Goal: Task Accomplishment & Management: Manage account settings

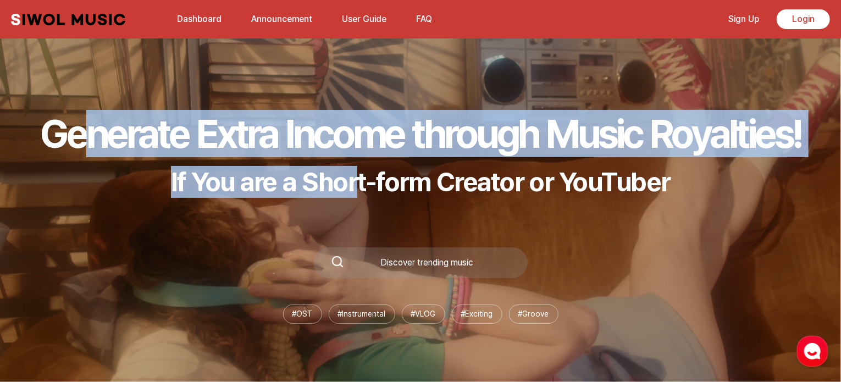
drag, startPoint x: 55, startPoint y: 142, endPoint x: 361, endPoint y: 158, distance: 306.9
click at [361, 158] on div "Generate Extra Income through Music Royalties! If You are a Short-form Creator …" at bounding box center [420, 154] width 760 height 88
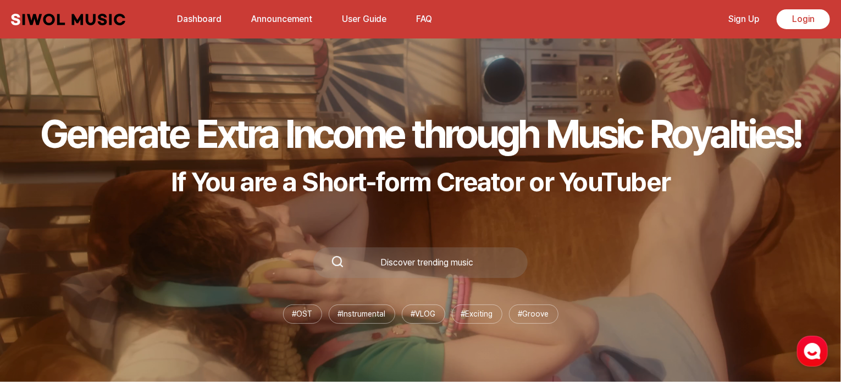
click at [396, 168] on p "If You are a Short-form Creator or YouTuber" at bounding box center [420, 182] width 760 height 32
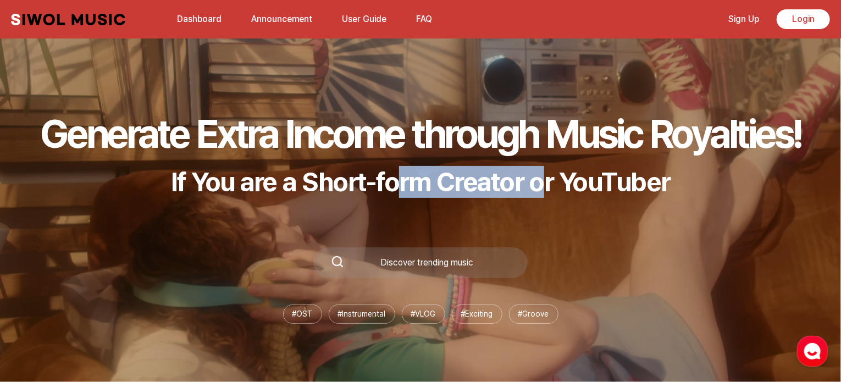
drag, startPoint x: 396, startPoint y: 168, endPoint x: 553, endPoint y: 158, distance: 158.0
click at [553, 158] on div "Generate Extra Income through Music Royalties! If You are a Short-form Creator …" at bounding box center [420, 154] width 760 height 88
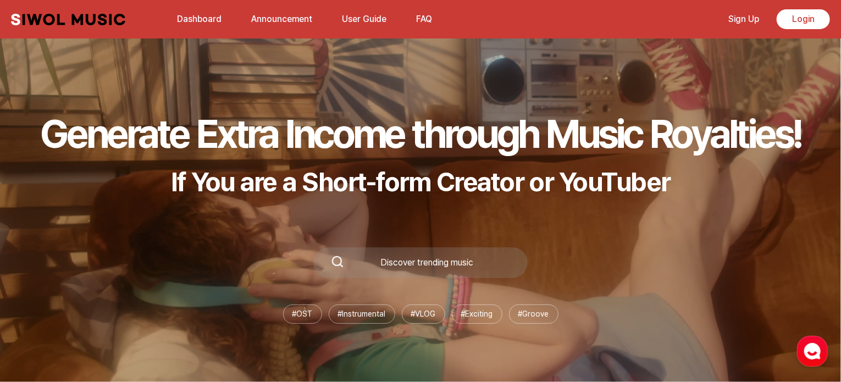
click at [584, 166] on p "If You are a Short-form Creator or YouTuber" at bounding box center [420, 182] width 760 height 32
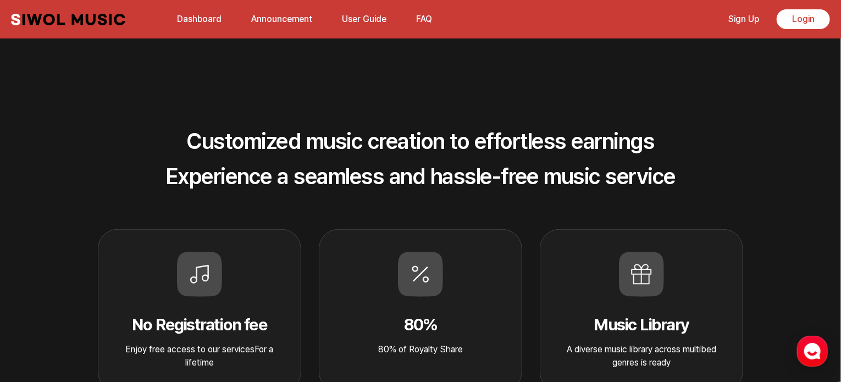
scroll to position [359, 0]
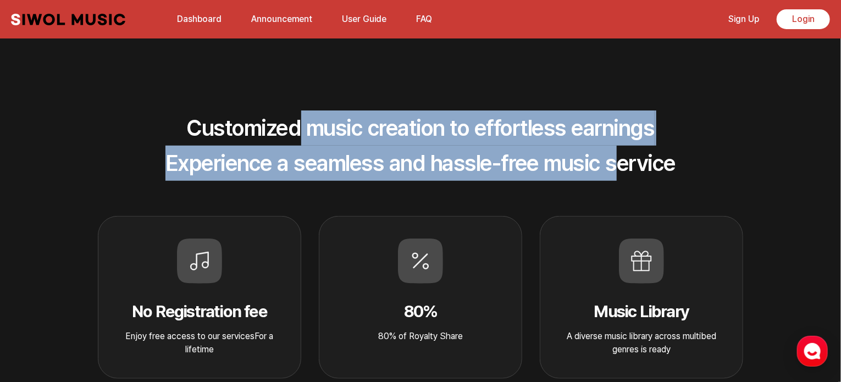
drag, startPoint x: 293, startPoint y: 122, endPoint x: 633, endPoint y: 153, distance: 342.0
click at [633, 153] on h2 "Customized music creation to effortless earnings Experience a seamless and hass…" at bounding box center [420, 145] width 670 height 70
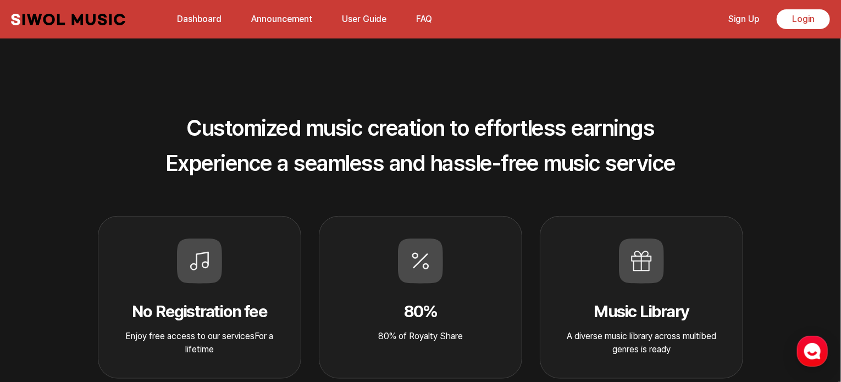
click at [648, 159] on h2 "Customized music creation to effortless earnings Experience a seamless and hass…" at bounding box center [420, 145] width 670 height 70
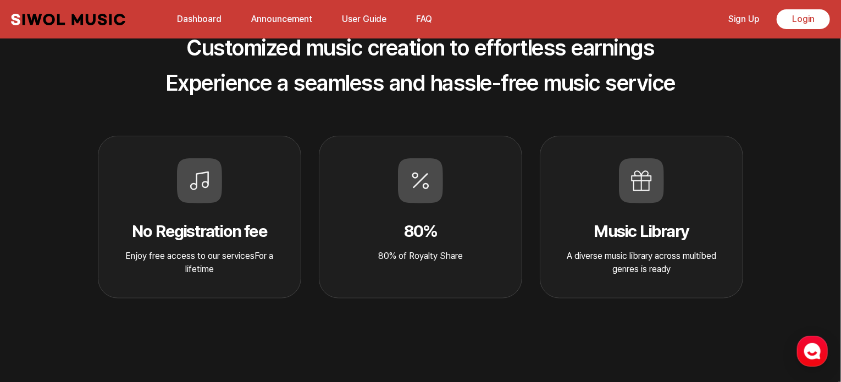
scroll to position [474, 0]
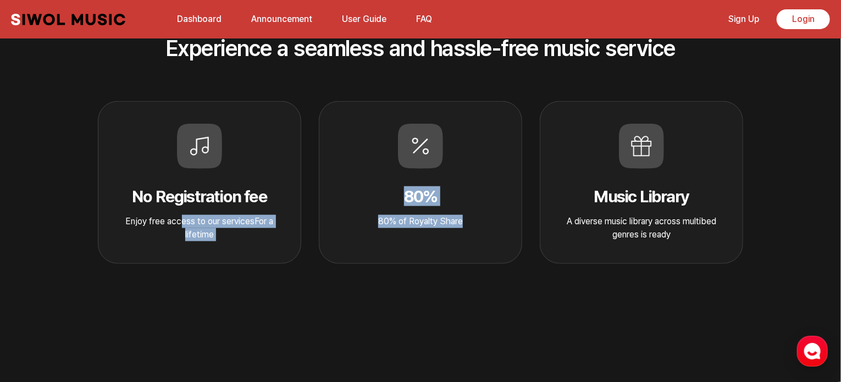
drag, startPoint x: 179, startPoint y: 226, endPoint x: 483, endPoint y: 240, distance: 304.7
click at [483, 240] on div "No Registration fee Enjoy free access to our servicesFor a lifetime 80% 80% of …" at bounding box center [420, 182] width 670 height 163
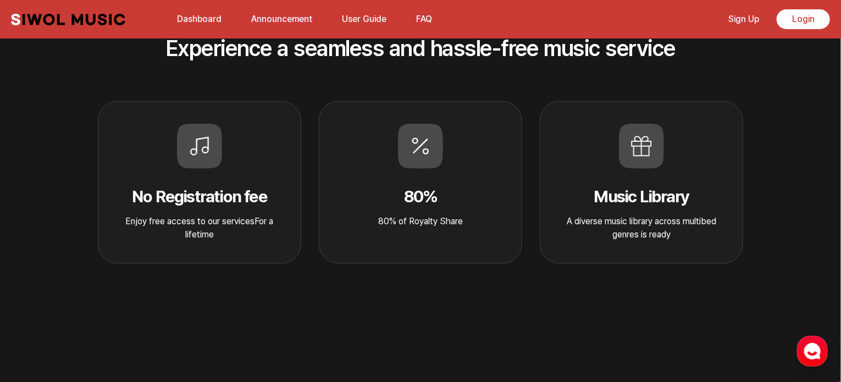
click at [543, 227] on div "Music Library A diverse music library across multibed genres is ready" at bounding box center [640, 182] width 203 height 163
drag, startPoint x: 386, startPoint y: 224, endPoint x: 440, endPoint y: 224, distance: 53.8
click at [440, 224] on p "80% of Royalty Share" at bounding box center [420, 221] width 85 height 13
click at [534, 254] on div "No Registration fee Enjoy free access to our servicesFor a lifetime 80% 80% of …" at bounding box center [420, 182] width 670 height 163
drag, startPoint x: 554, startPoint y: 221, endPoint x: 676, endPoint y: 224, distance: 121.4
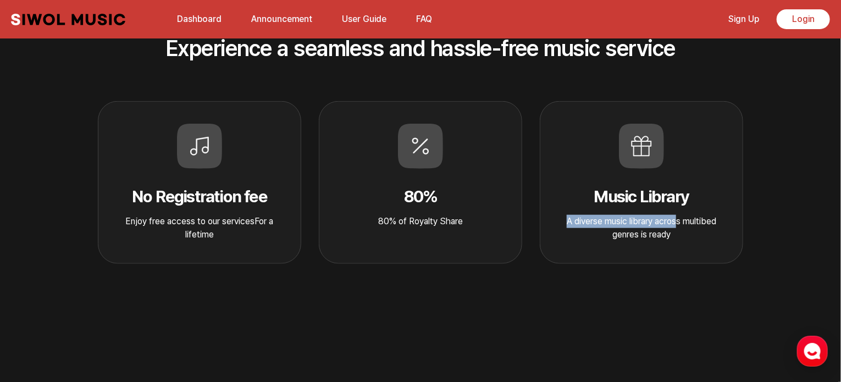
click at [676, 224] on div "Music Library A diverse music library across multibed genres is ready" at bounding box center [640, 182] width 203 height 163
click at [534, 283] on section "Customized music creation to effortless earnings Experience a seamless and hass…" at bounding box center [420, 112] width 841 height 409
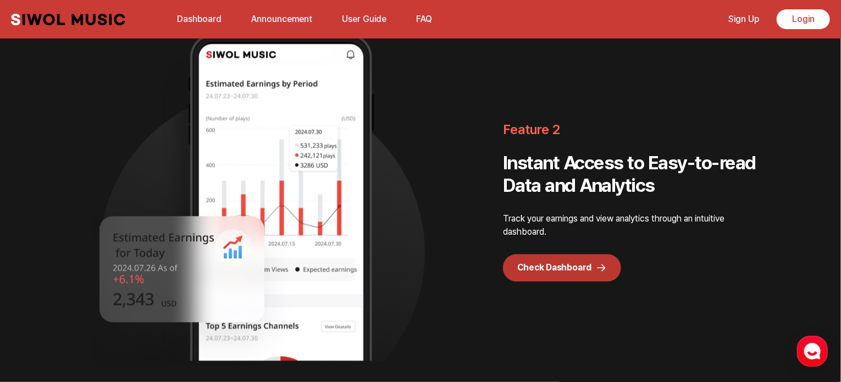
scroll to position [1351, 0]
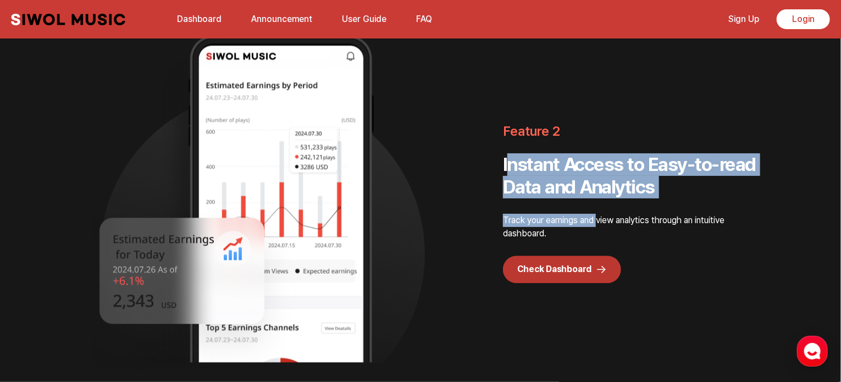
drag, startPoint x: 505, startPoint y: 167, endPoint x: 601, endPoint y: 210, distance: 104.8
click at [601, 210] on div "Feature 2 Instant Access to Easy-to-read Data and Analytics Track your earnings…" at bounding box center [602, 199] width 305 height 168
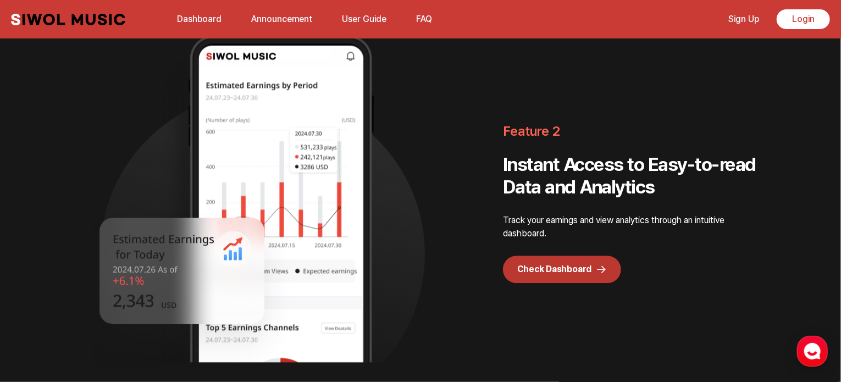
click at [628, 216] on p "Track your earnings and view analytics through an intuitive dashboard." at bounding box center [629, 227] width 253 height 26
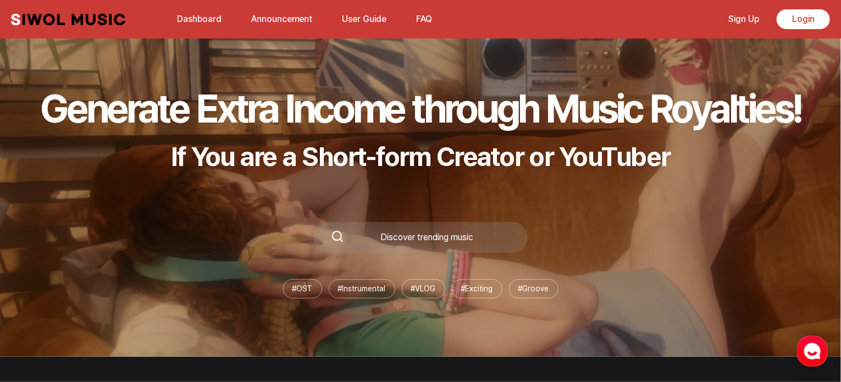
scroll to position [0, 0]
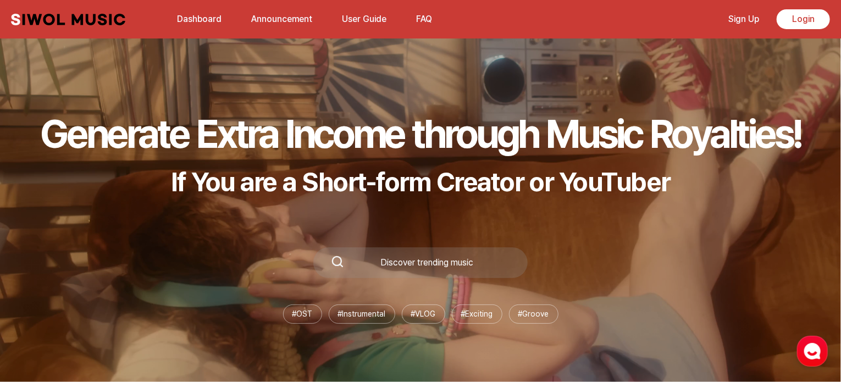
click at [366, 13] on link "User Guide" at bounding box center [364, 19] width 58 height 24
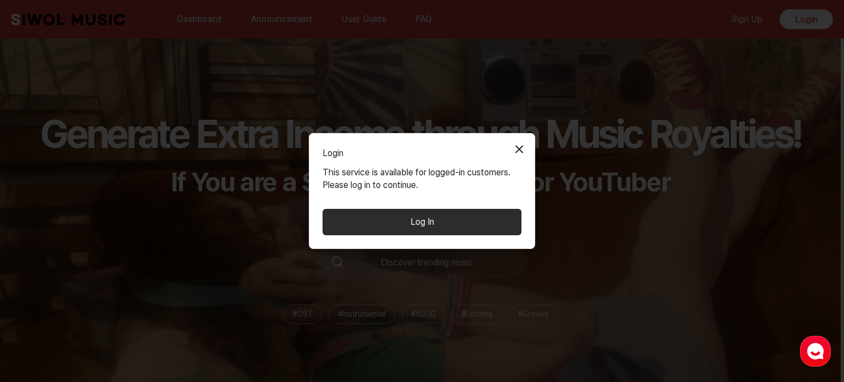
click at [482, 212] on button "Log In" at bounding box center [421, 222] width 199 height 26
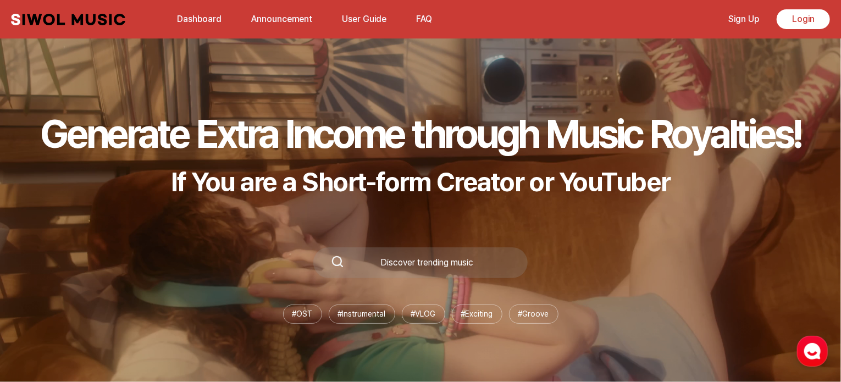
click at [466, 261] on div "Discover trending music" at bounding box center [427, 262] width 166 height 9
click at [331, 264] on icon at bounding box center [337, 261] width 13 height 13
click at [203, 15] on link "Dashboard" at bounding box center [199, 19] width 58 height 24
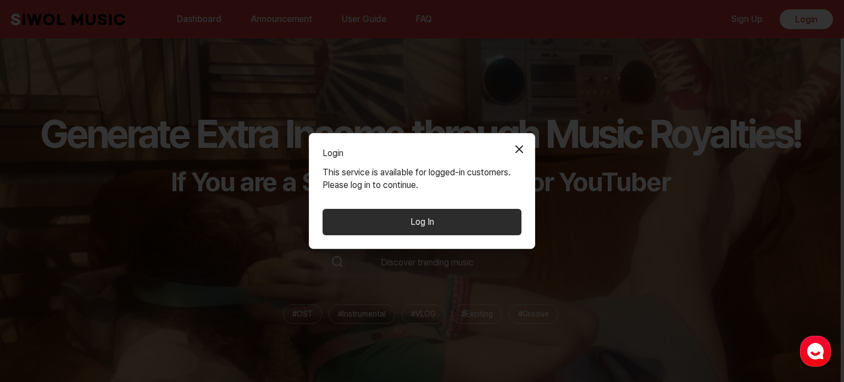
click at [525, 150] on button "Close Modal" at bounding box center [519, 149] width 22 height 22
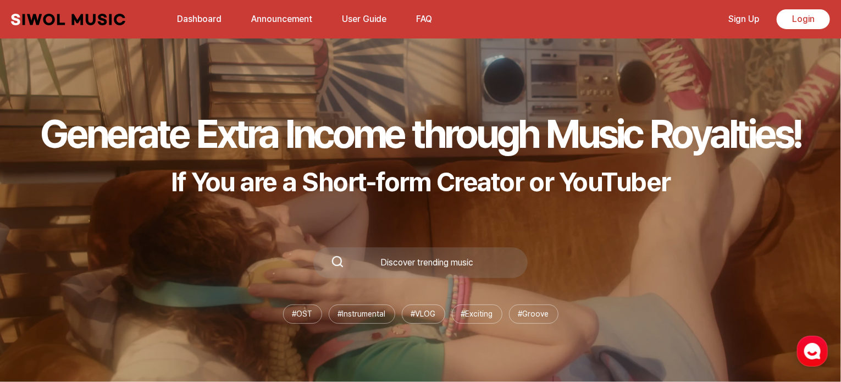
click at [427, 13] on button "FAQ" at bounding box center [423, 19] width 29 height 26
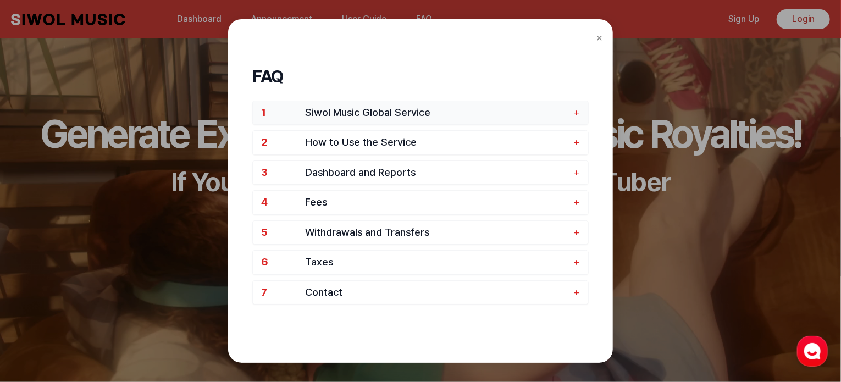
click at [570, 114] on button "1 Siwol Music Global Service +" at bounding box center [420, 113] width 335 height 24
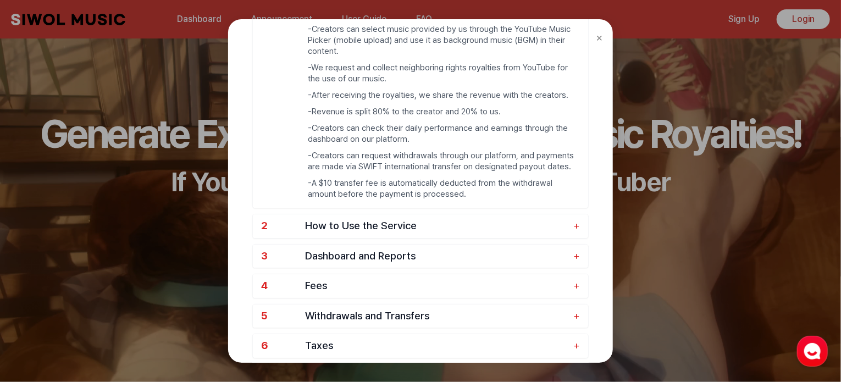
scroll to position [140, 0]
click at [448, 227] on span "How to Use the Service" at bounding box center [436, 225] width 263 height 13
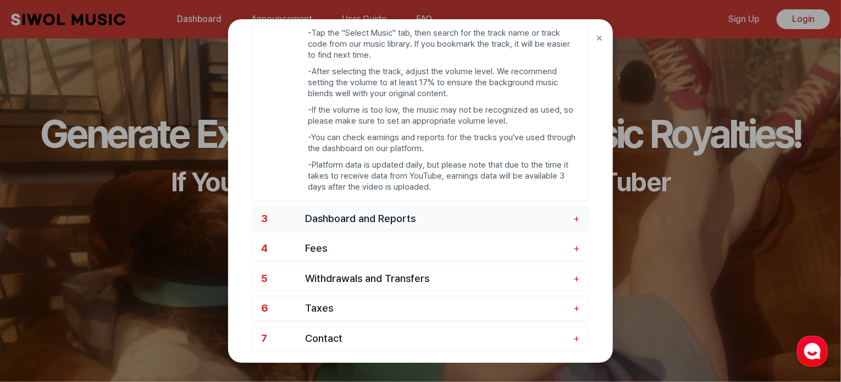
scroll to position [323, 0]
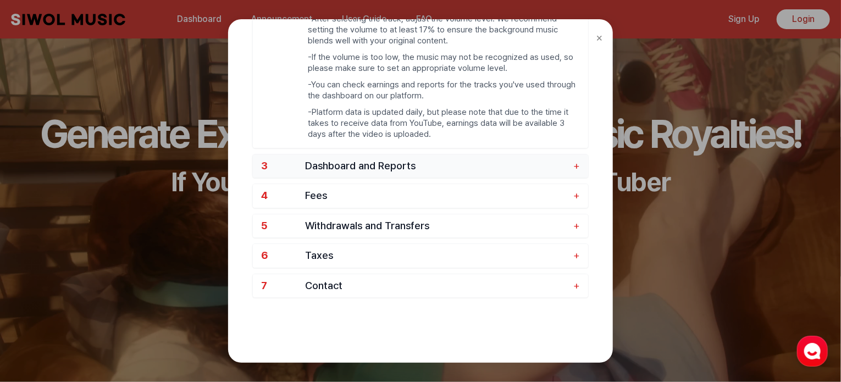
click at [519, 173] on button "3 Dashboard and Reports +" at bounding box center [420, 166] width 335 height 24
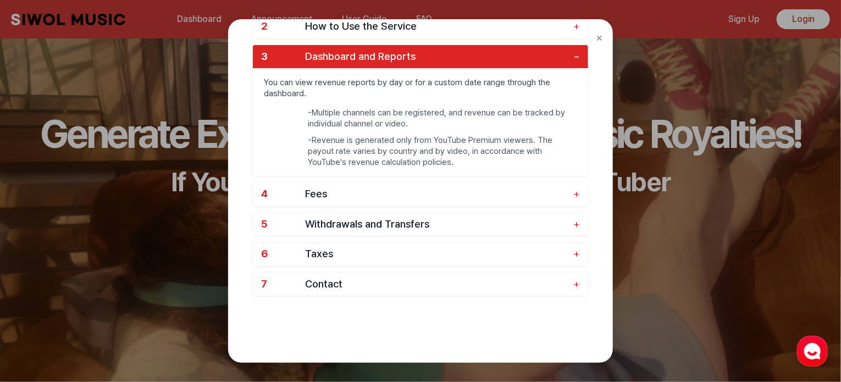
scroll to position [114, 0]
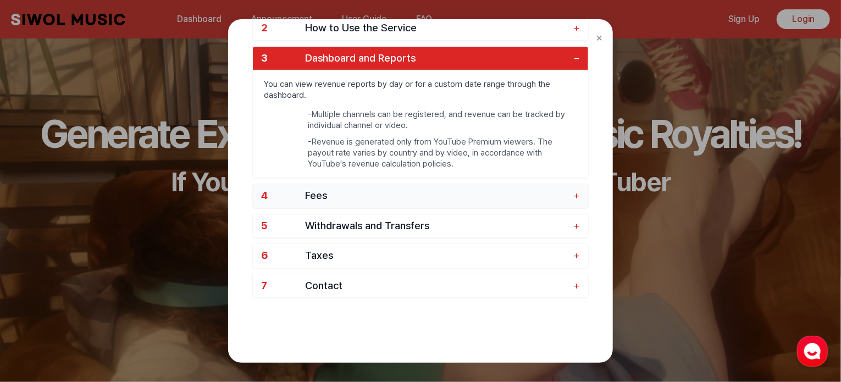
click at [420, 193] on span "Fees" at bounding box center [436, 196] width 263 height 13
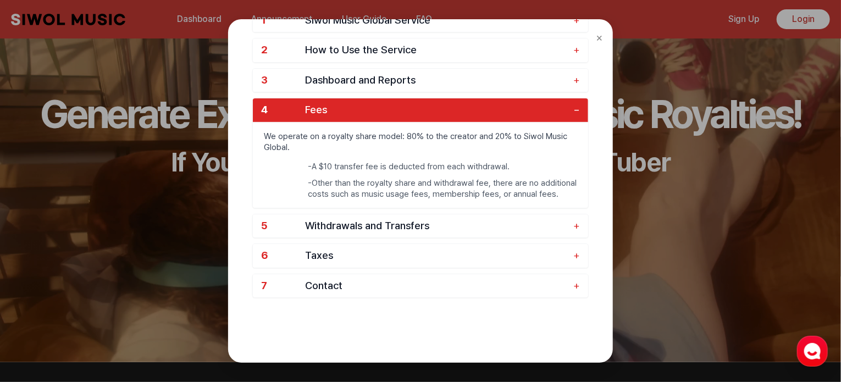
scroll to position [21, 0]
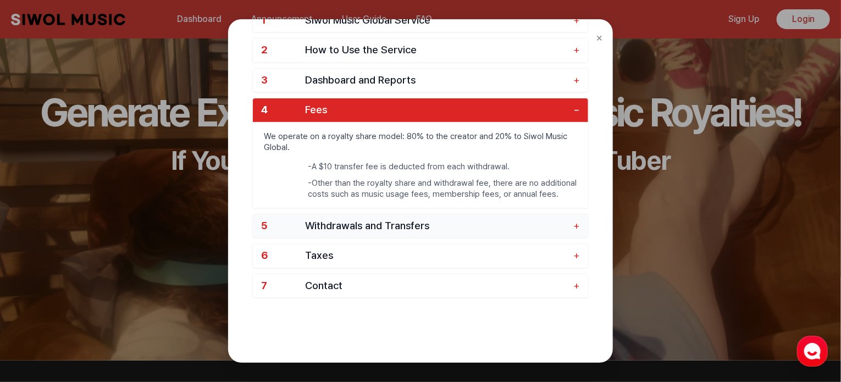
click at [497, 225] on span "Withdrawals and Transfers" at bounding box center [436, 226] width 263 height 13
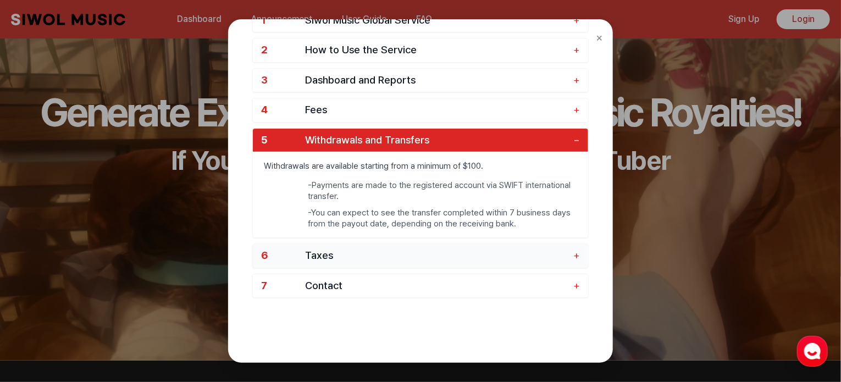
click at [464, 249] on span "Taxes" at bounding box center [436, 255] width 263 height 13
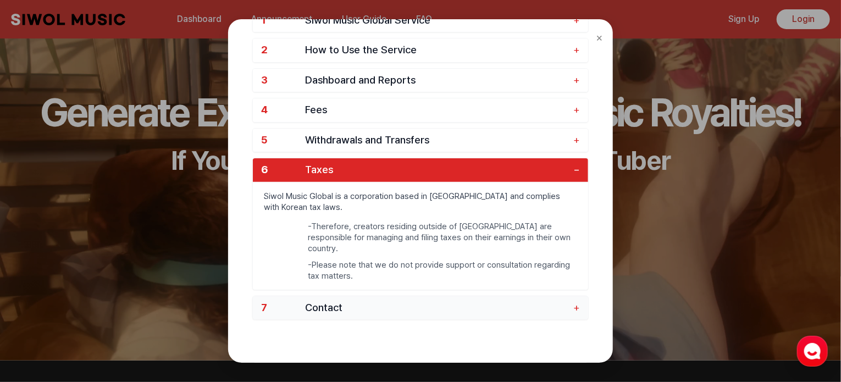
click at [394, 301] on button "7 Contact +" at bounding box center [420, 308] width 335 height 24
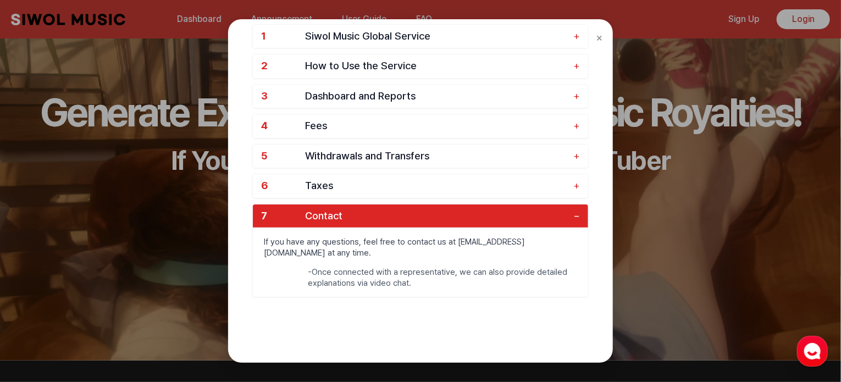
scroll to position [76, 0]
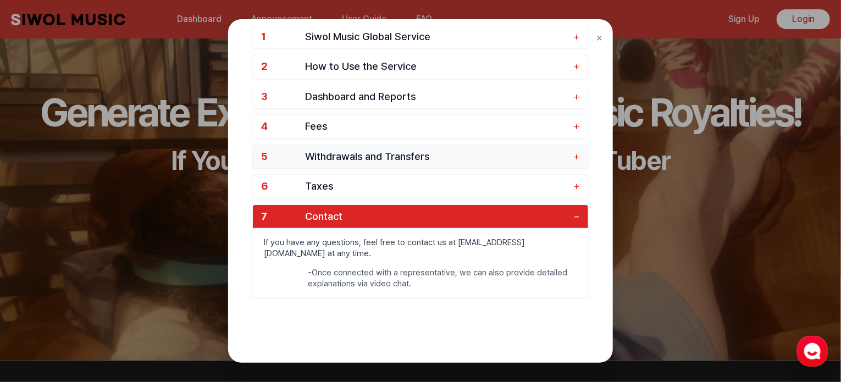
click at [398, 151] on span "Withdrawals and Transfers" at bounding box center [436, 157] width 263 height 13
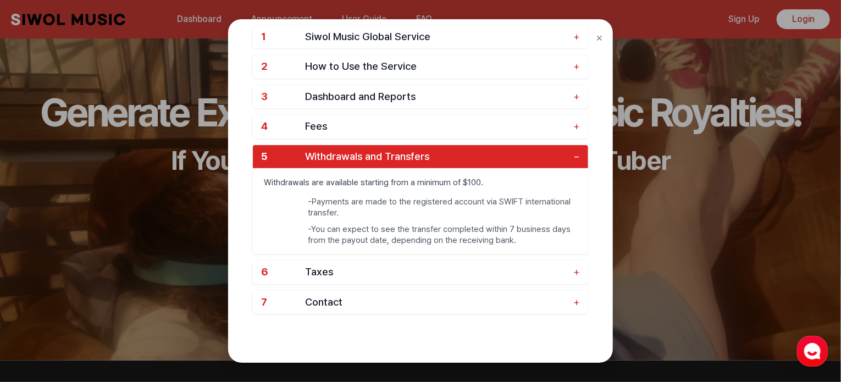
click at [524, 151] on span "Withdrawals and Transfers" at bounding box center [436, 157] width 263 height 13
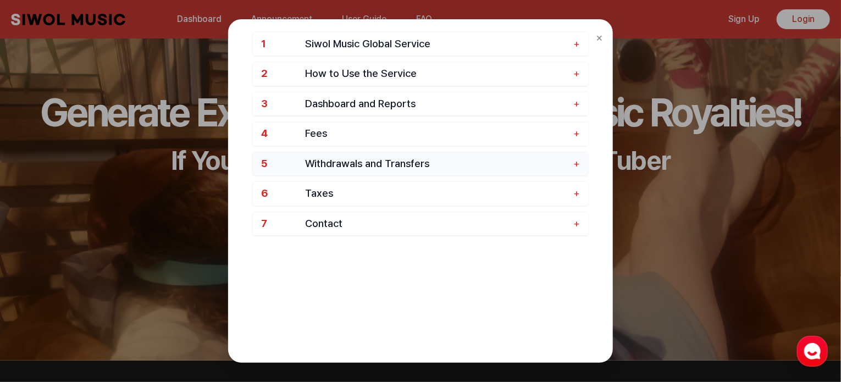
scroll to position [69, 0]
click at [574, 137] on span "+" at bounding box center [576, 133] width 7 height 13
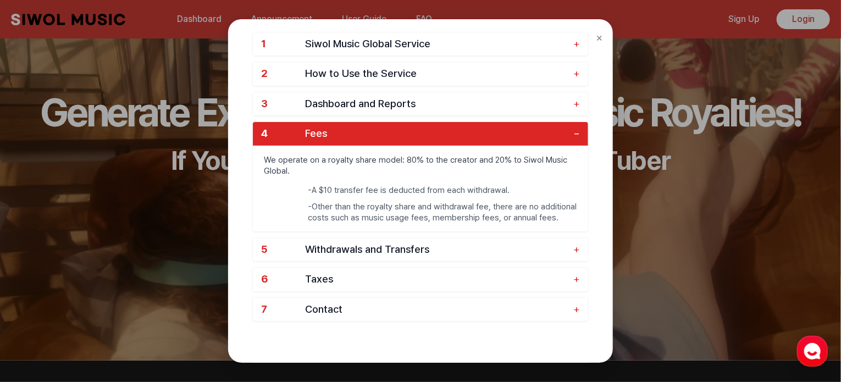
click at [574, 137] on span "−" at bounding box center [576, 133] width 7 height 13
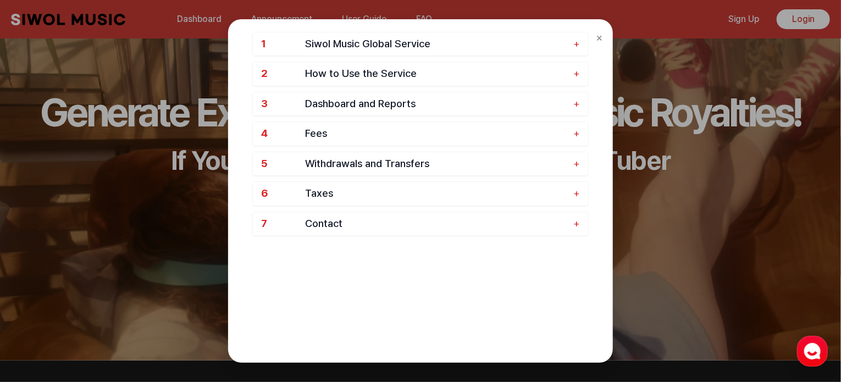
click at [670, 149] on div "× FAQ 1 Siwol Music Global Service + 2 How to Use the Service + 3 Dashboard and…" at bounding box center [420, 191] width 841 height 382
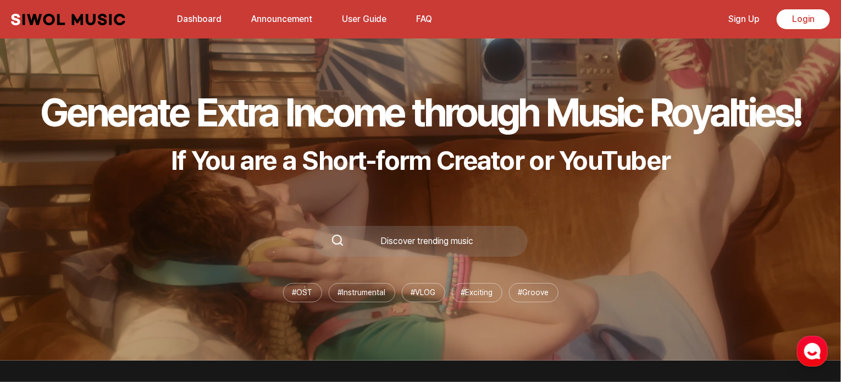
click at [752, 13] on link "Sign Up" at bounding box center [743, 19] width 44 height 24
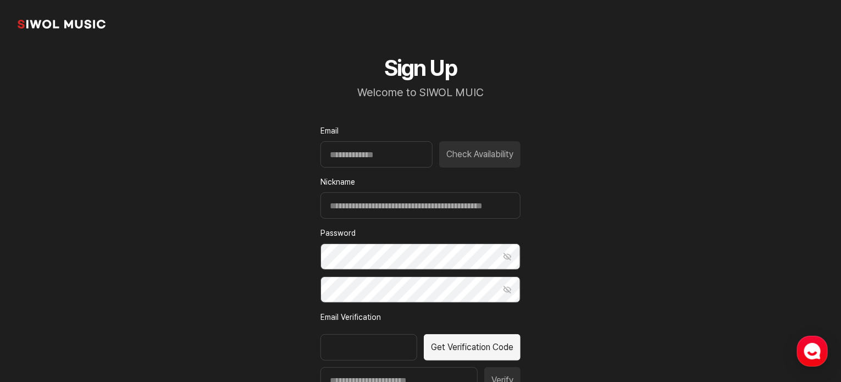
scroll to position [19, 0]
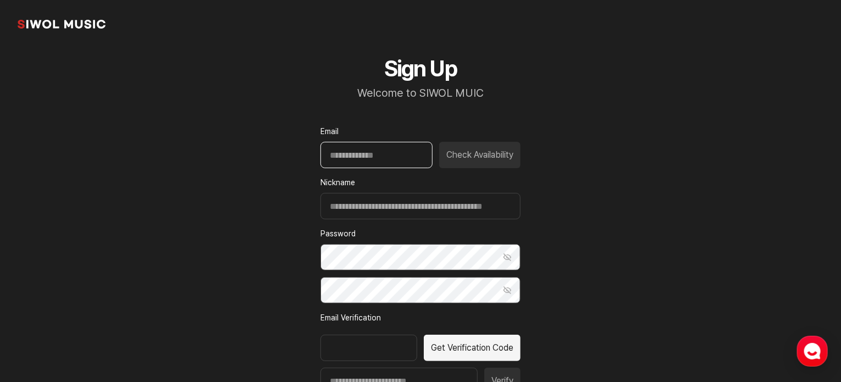
click at [360, 162] on input "Email" at bounding box center [376, 155] width 112 height 26
type input "*"
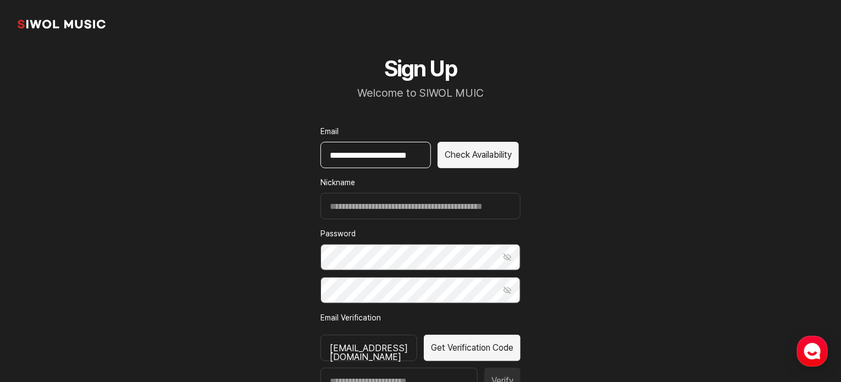
scroll to position [0, 15]
type input "**********"
click at [473, 155] on button "Check Availability" at bounding box center [477, 155] width 81 height 26
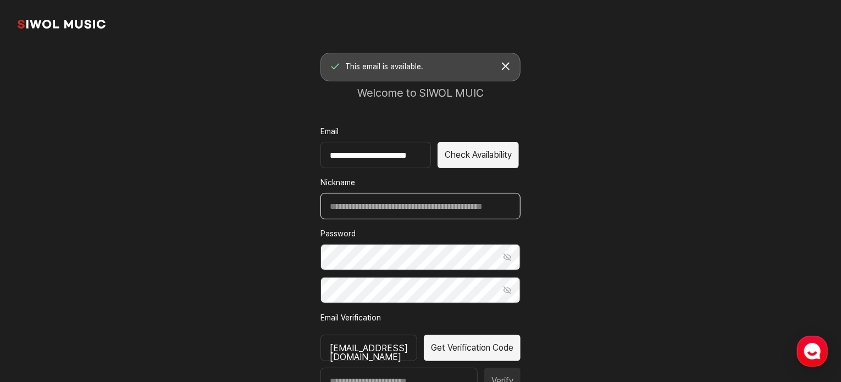
click at [342, 202] on input "Nickname" at bounding box center [420, 206] width 200 height 26
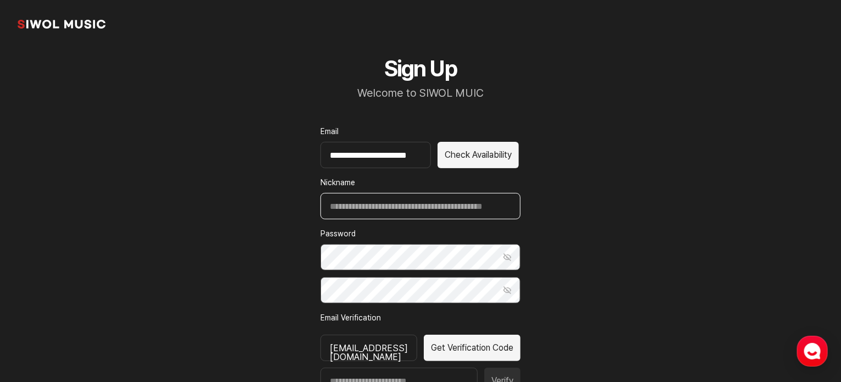
type input "*****"
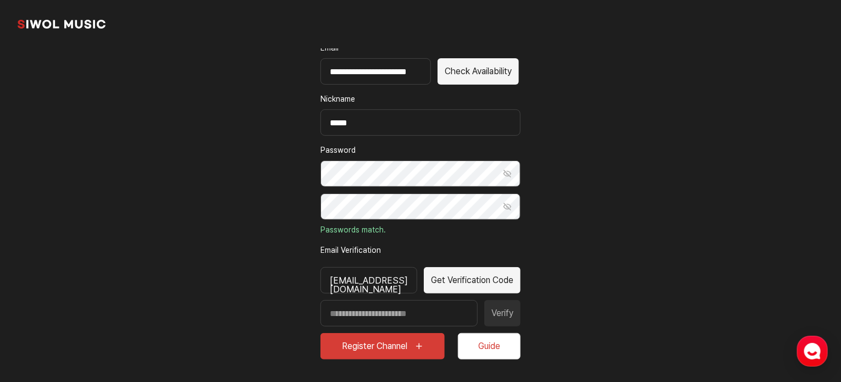
scroll to position [182, 0]
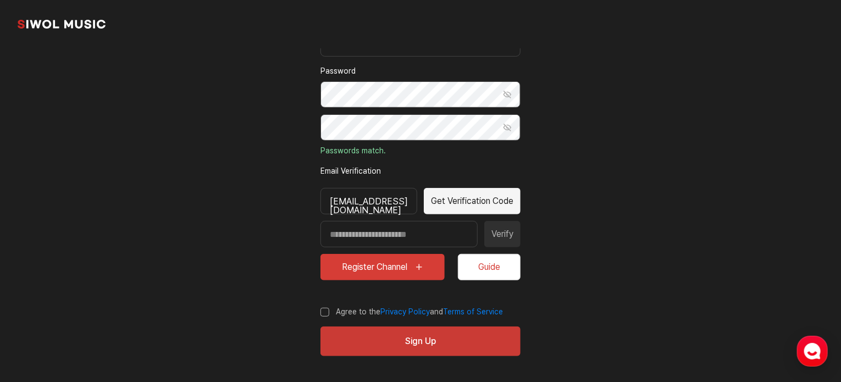
click at [483, 199] on button "Get Verification Code" at bounding box center [472, 201] width 97 height 26
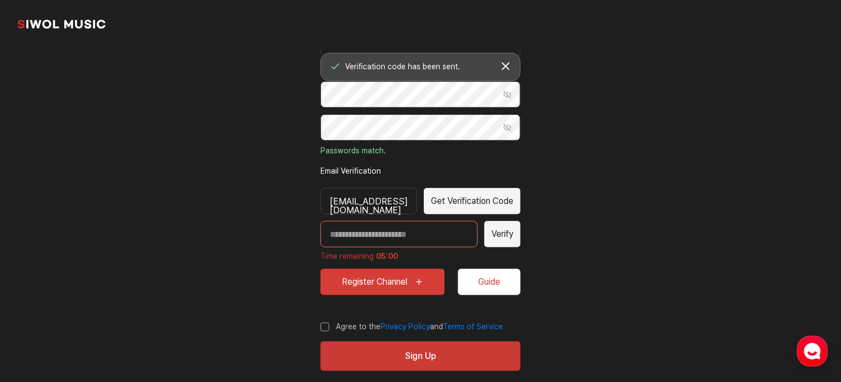
click at [483, 199] on button "Get Verification Code" at bounding box center [472, 201] width 97 height 26
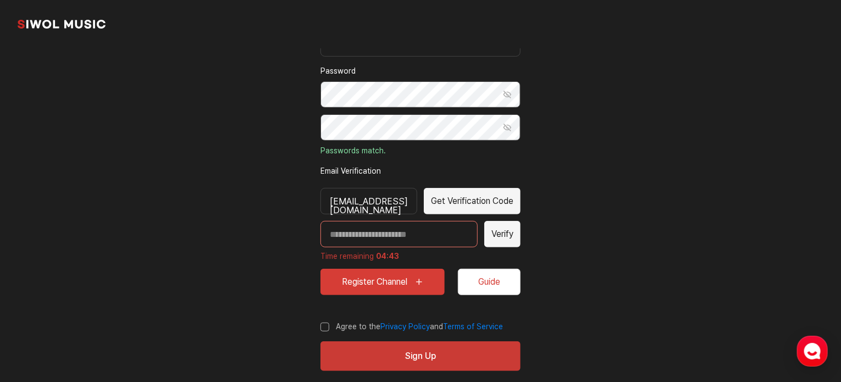
click at [354, 235] on input "Enter verification code" at bounding box center [398, 234] width 157 height 26
type input "*"
type input "*****"
click at [503, 229] on button "Verify" at bounding box center [502, 234] width 36 height 26
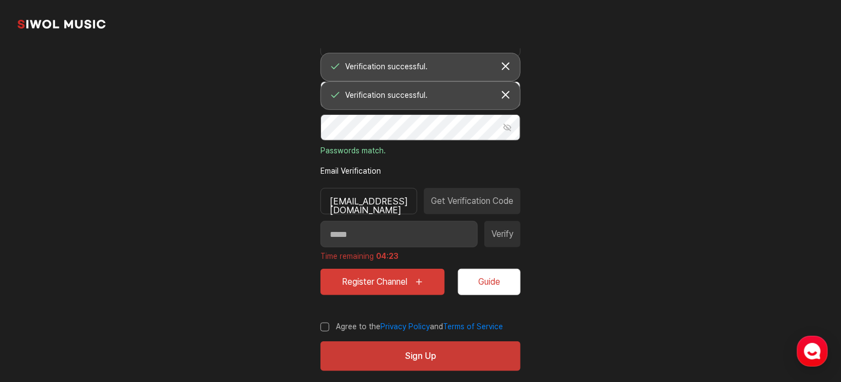
click at [503, 229] on div "***** Verify Time remaining 04:23" at bounding box center [420, 241] width 200 height 41
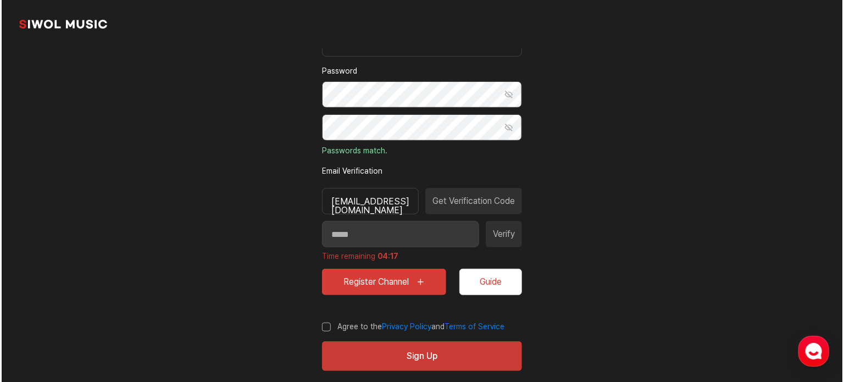
scroll to position [197, 0]
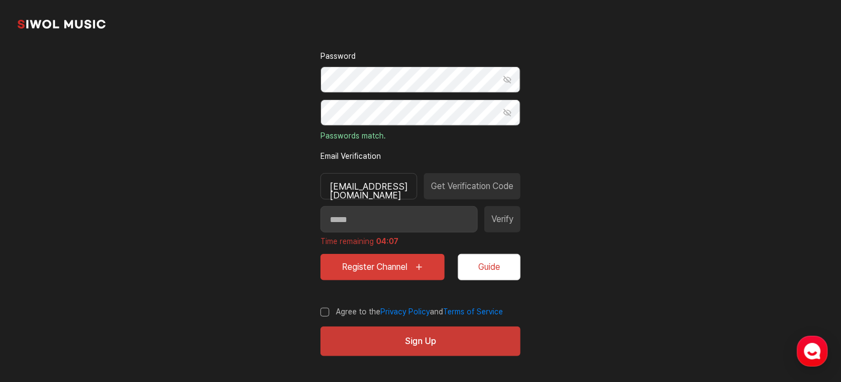
click at [471, 268] on button "Guide" at bounding box center [489, 267] width 63 height 26
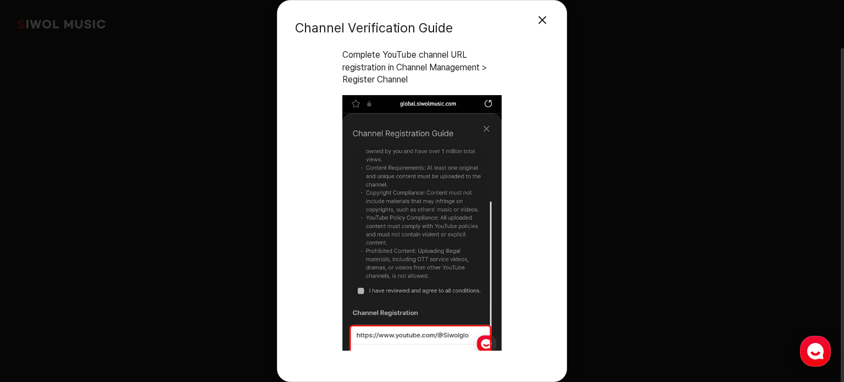
scroll to position [81, 0]
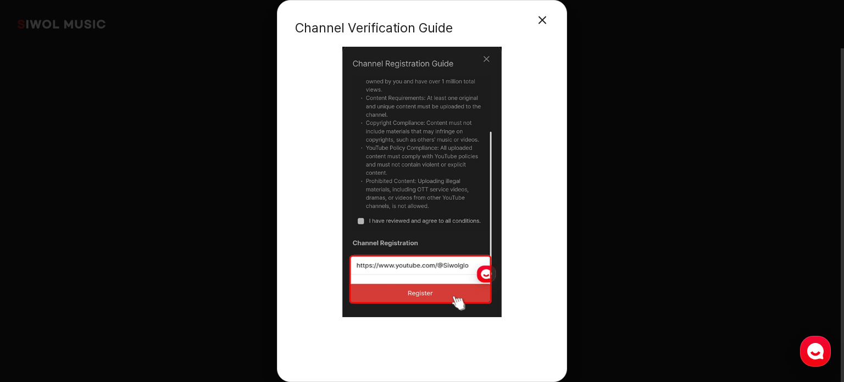
click at [642, 199] on div "Channel Verification Guide Close Modal STEP 1 Complete YouTube channel URL regi…" at bounding box center [422, 191] width 844 height 382
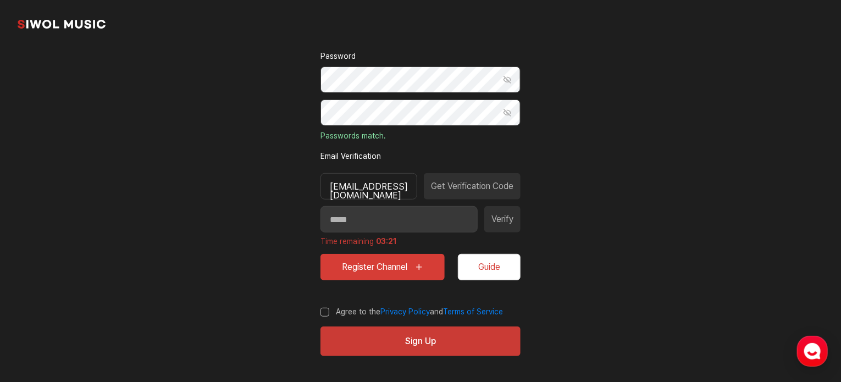
click at [416, 260] on button "Register Channel" at bounding box center [382, 267] width 124 height 26
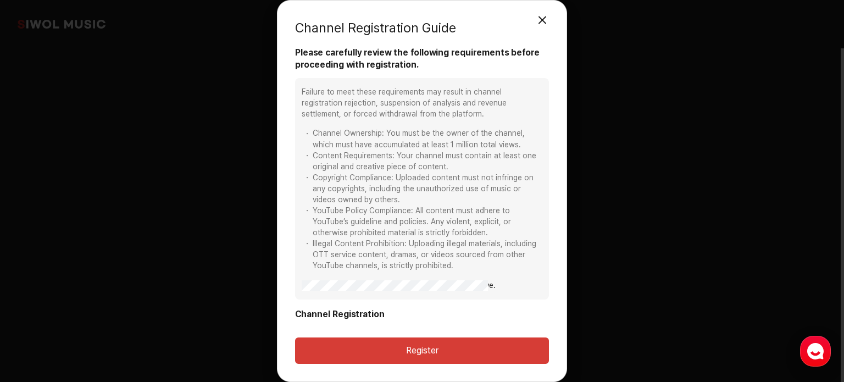
scroll to position [32, 0]
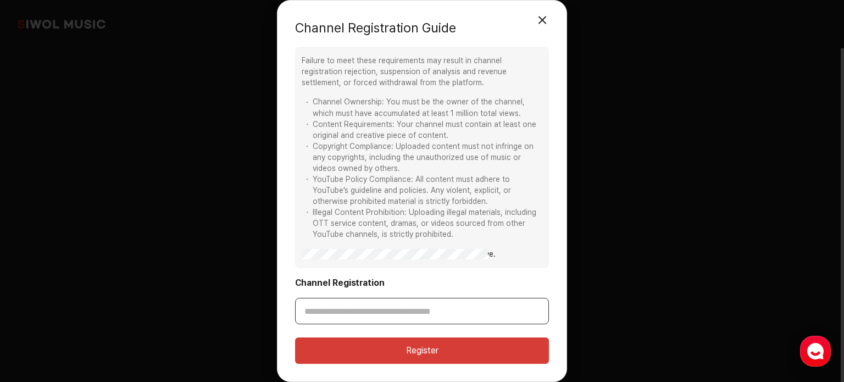
click at [354, 303] on input "Channel Registration" at bounding box center [422, 311] width 254 height 26
paste input "**********"
type input "**********"
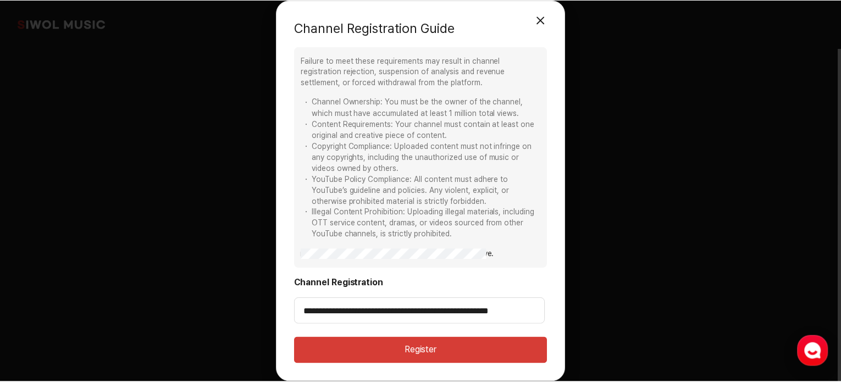
scroll to position [0, 0]
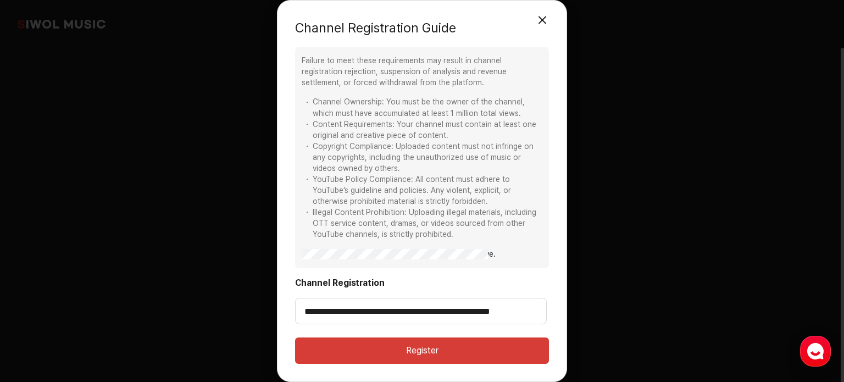
click at [306, 260] on div "Failure to meet these requirements may result in channel registration rejection…" at bounding box center [422, 157] width 254 height 221
click at [442, 340] on button "Register" at bounding box center [422, 350] width 254 height 26
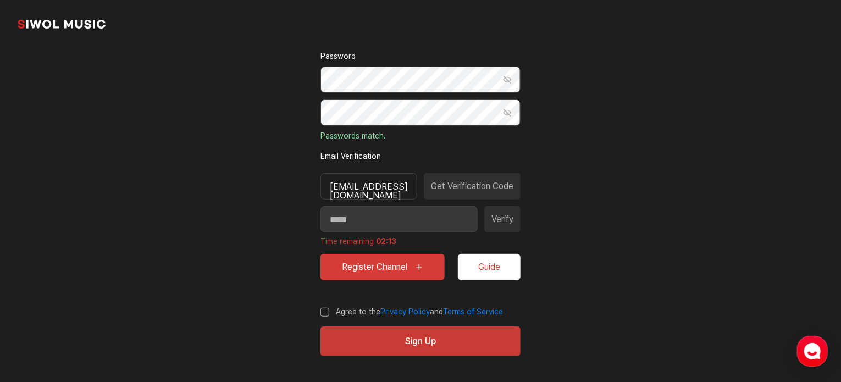
type input "**********"
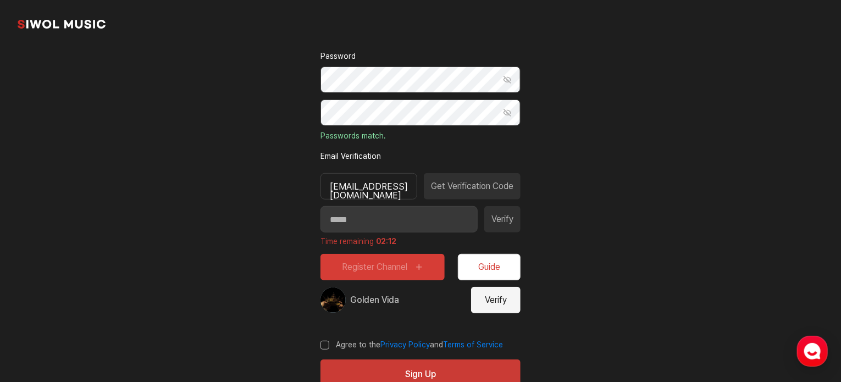
scroll to position [229, 0]
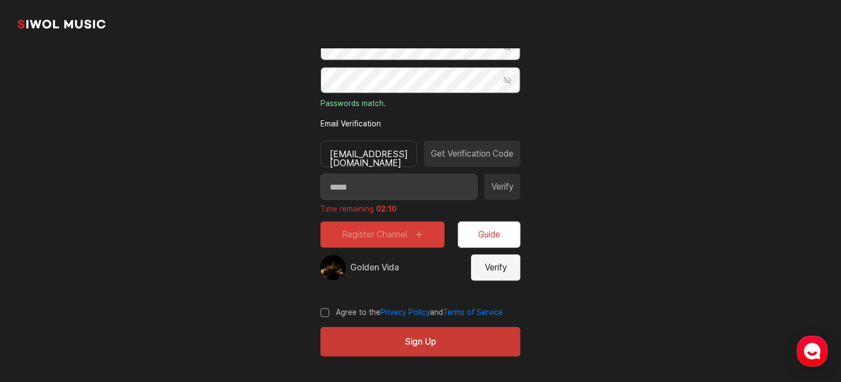
click at [490, 266] on button "Verify" at bounding box center [495, 267] width 49 height 26
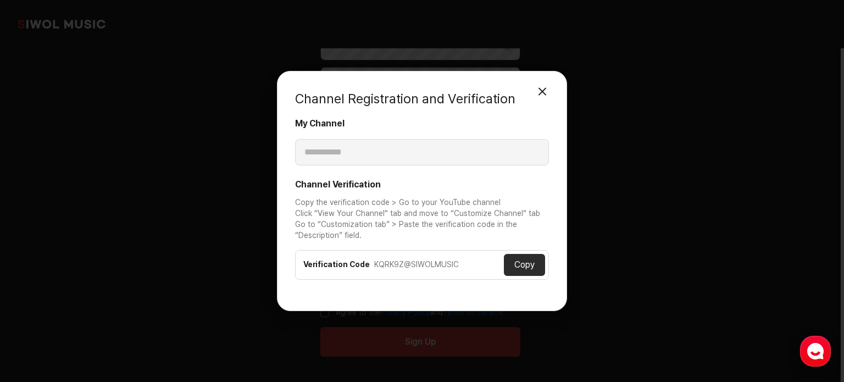
click at [520, 263] on button "Copy" at bounding box center [524, 265] width 41 height 22
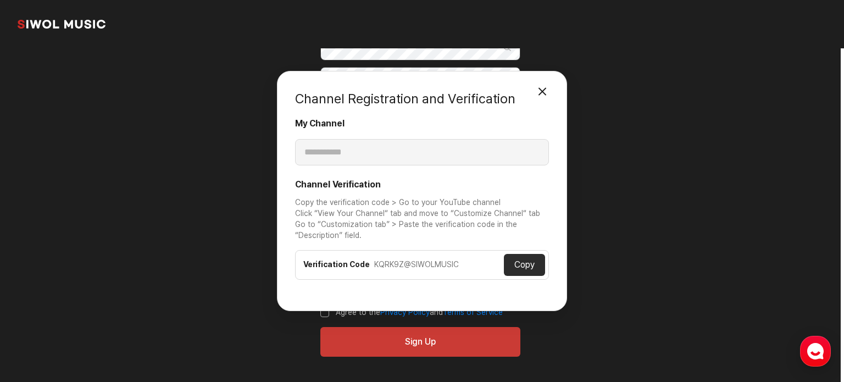
click at [536, 90] on button "Close Modal" at bounding box center [542, 91] width 22 height 22
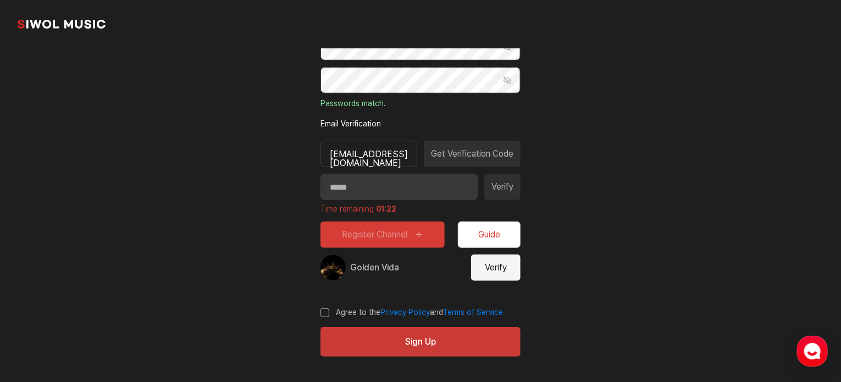
click at [509, 264] on button "Verify" at bounding box center [495, 267] width 49 height 26
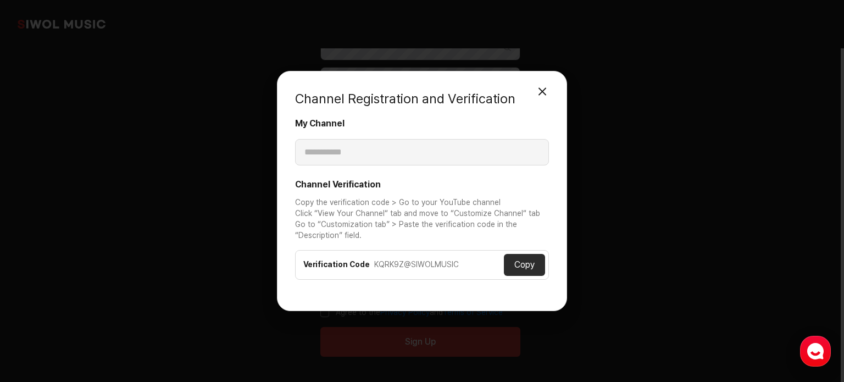
click at [538, 98] on button "Close Modal" at bounding box center [542, 91] width 22 height 22
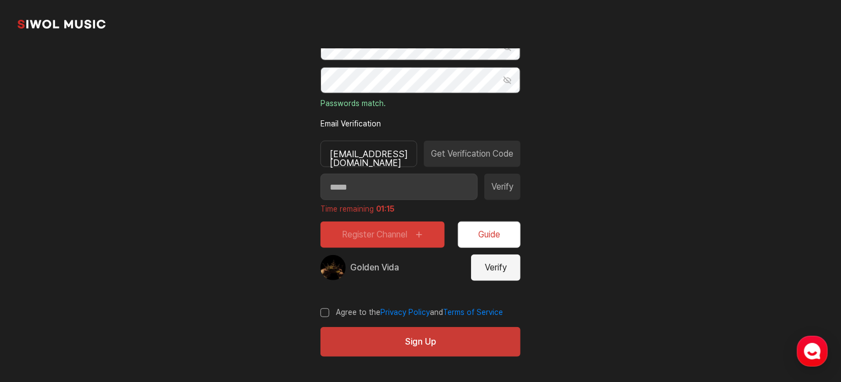
click at [330, 311] on label "Agree to the Privacy Policy and Terms of Service" at bounding box center [411, 312] width 182 height 11
click at [492, 258] on button "Verify" at bounding box center [495, 267] width 49 height 26
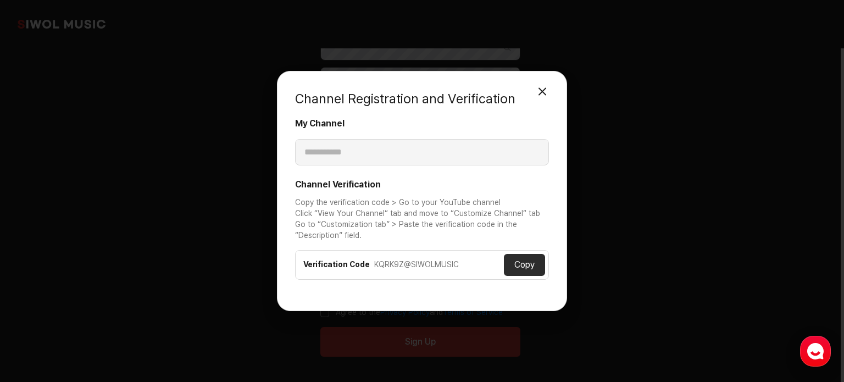
click at [540, 97] on button "Close Modal" at bounding box center [542, 91] width 22 height 22
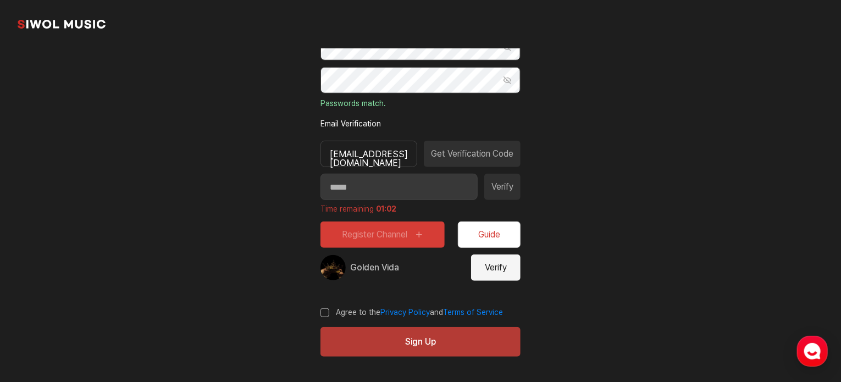
click at [438, 330] on button "Sign Up" at bounding box center [420, 342] width 200 height 30
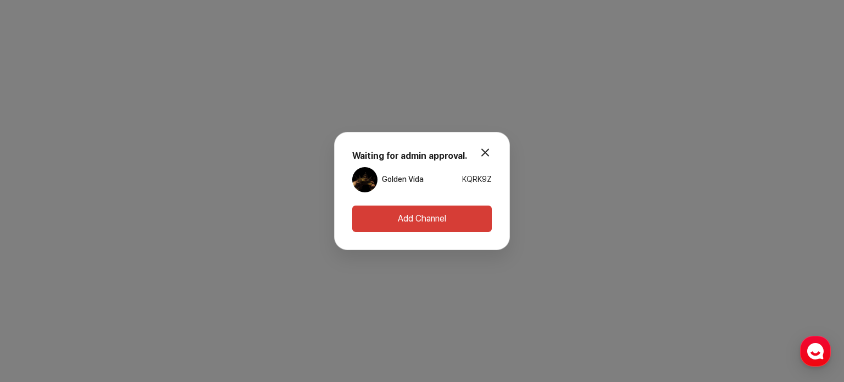
click at [453, 210] on button "Add Channel" at bounding box center [422, 218] width 140 height 26
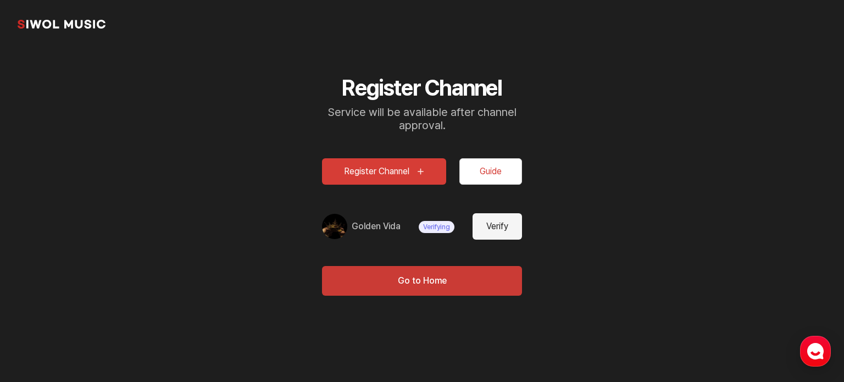
click at [488, 231] on button "Verify" at bounding box center [496, 226] width 49 height 26
type input "**********"
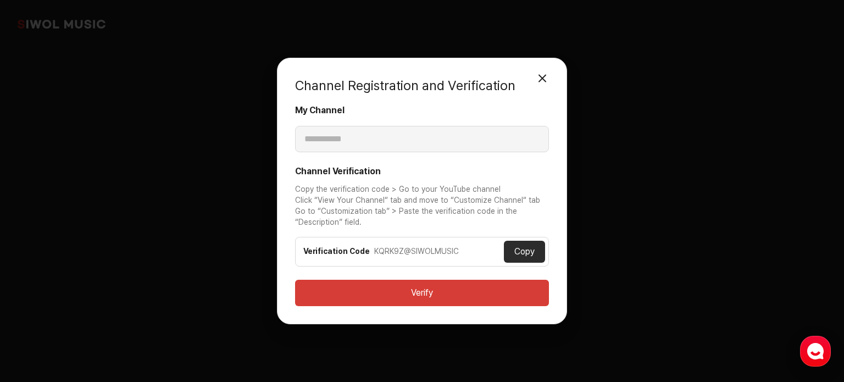
click at [539, 81] on button "Close Modal" at bounding box center [542, 78] width 22 height 22
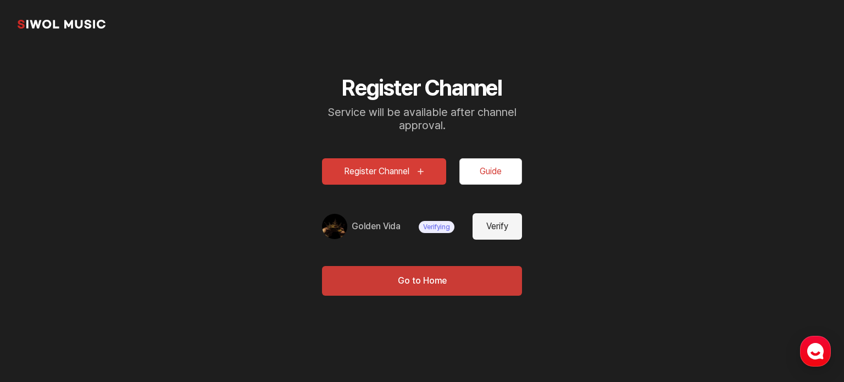
click at [503, 224] on button "Verify" at bounding box center [496, 226] width 49 height 26
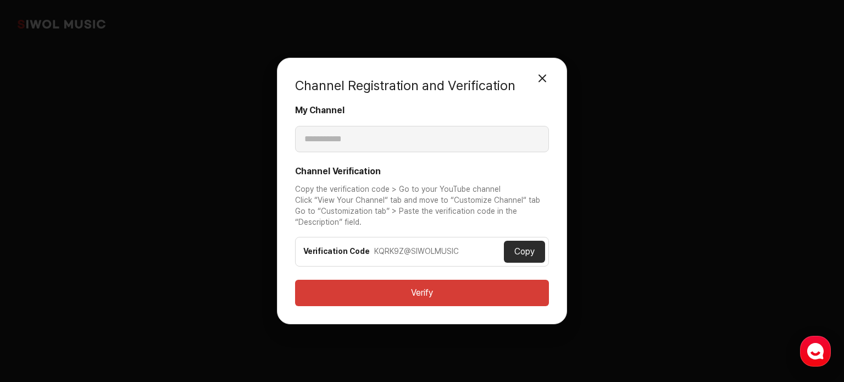
click at [488, 300] on button "Verify" at bounding box center [422, 293] width 254 height 26
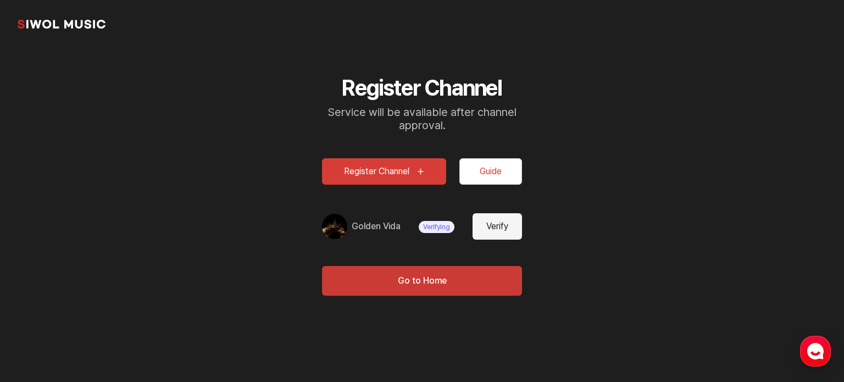
click at [505, 225] on button "Verify" at bounding box center [496, 226] width 49 height 26
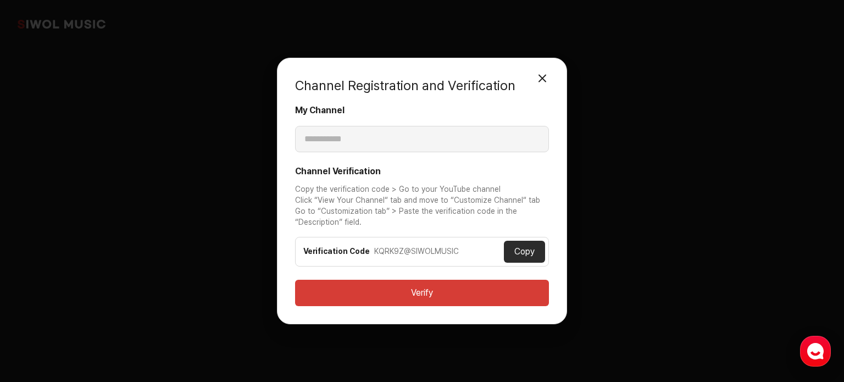
click at [477, 286] on button "Verify" at bounding box center [422, 293] width 254 height 26
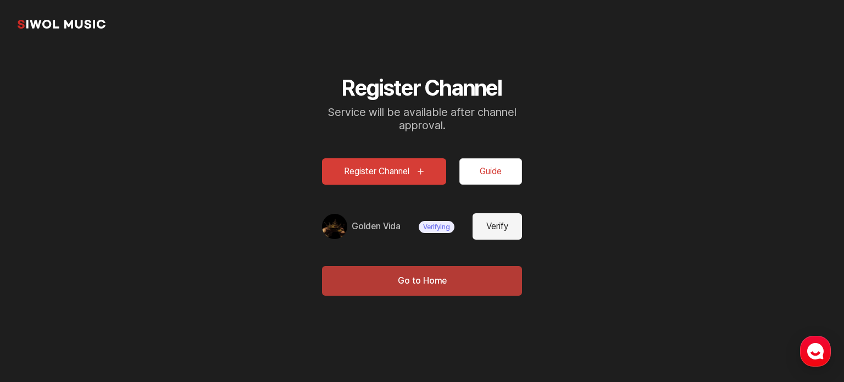
click at [439, 280] on button "Go to Home" at bounding box center [422, 281] width 200 height 30
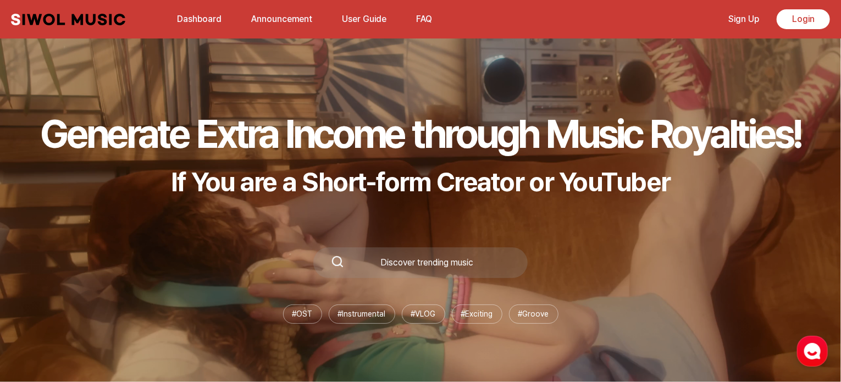
click at [363, 19] on link "User Guide" at bounding box center [364, 19] width 58 height 24
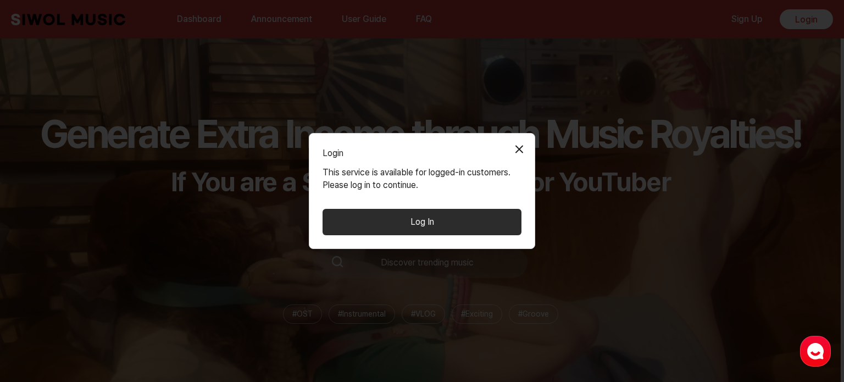
click at [400, 209] on button "Log In" at bounding box center [421, 222] width 199 height 26
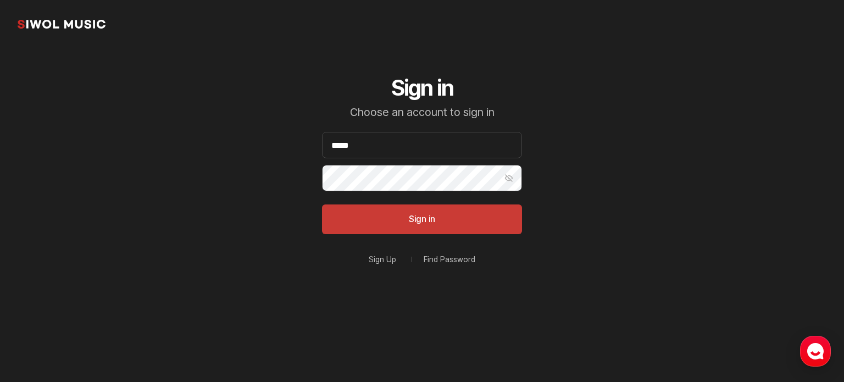
click at [806, 5] on div "Siwol Music" at bounding box center [422, 24] width 844 height 48
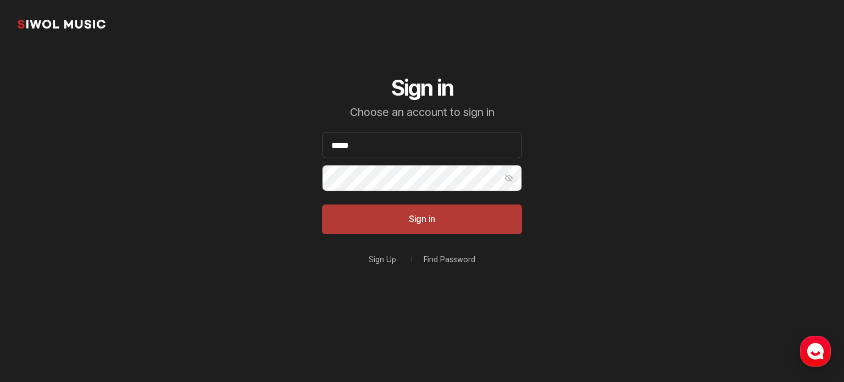
click at [482, 215] on button "Sign in" at bounding box center [422, 219] width 200 height 30
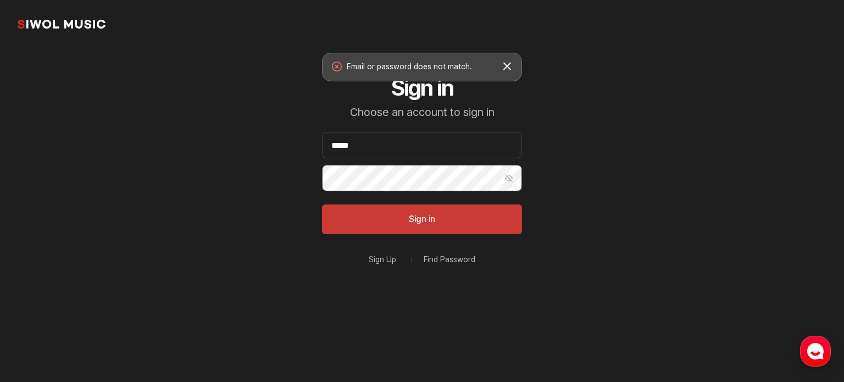
click at [512, 175] on button "Show Password" at bounding box center [509, 178] width 26 height 26
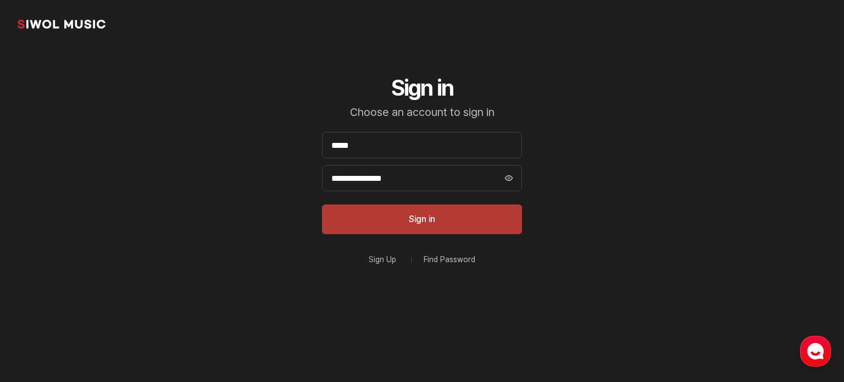
click at [501, 210] on button "Sign in" at bounding box center [422, 219] width 200 height 30
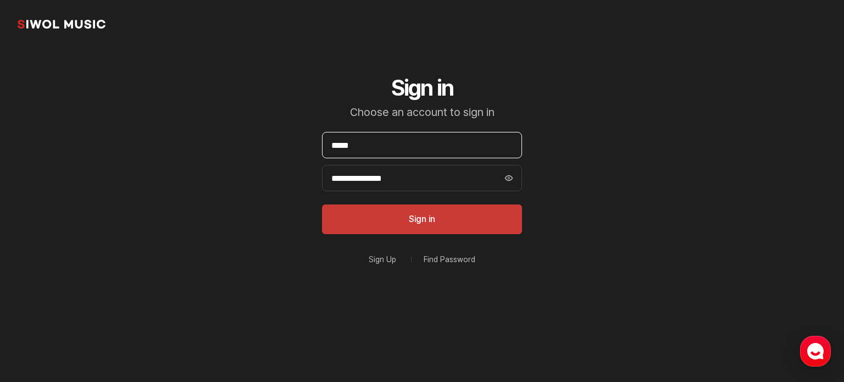
click at [411, 150] on input "*****" at bounding box center [422, 145] width 200 height 26
type input "*"
type input "**********"
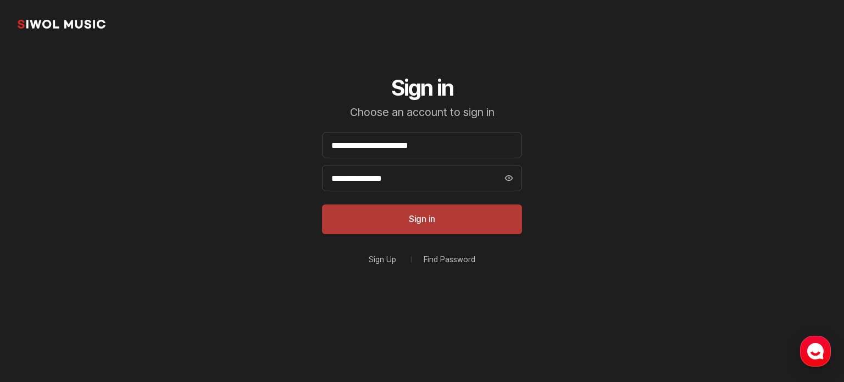
click at [408, 214] on button "Sign in" at bounding box center [422, 219] width 200 height 30
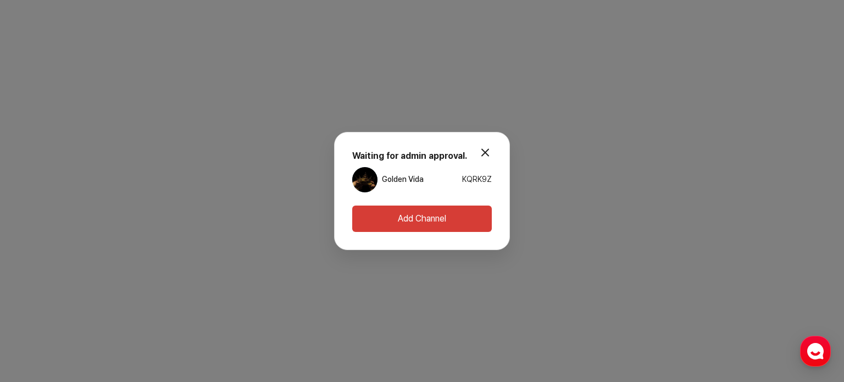
click at [454, 219] on button "Add Channel" at bounding box center [422, 218] width 140 height 26
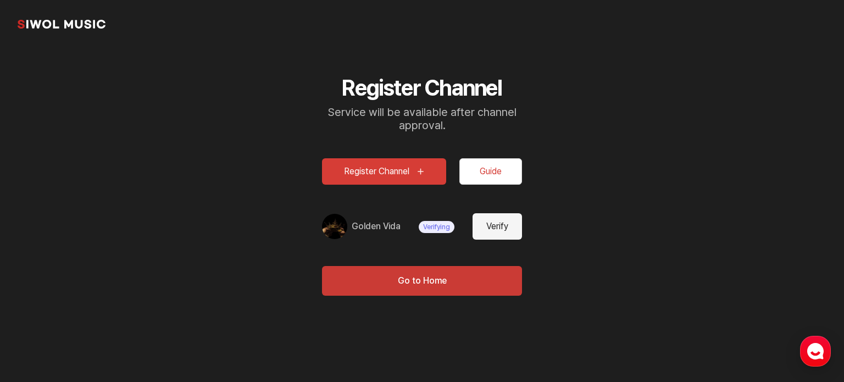
click at [498, 229] on button "Verify" at bounding box center [496, 226] width 49 height 26
type input "**********"
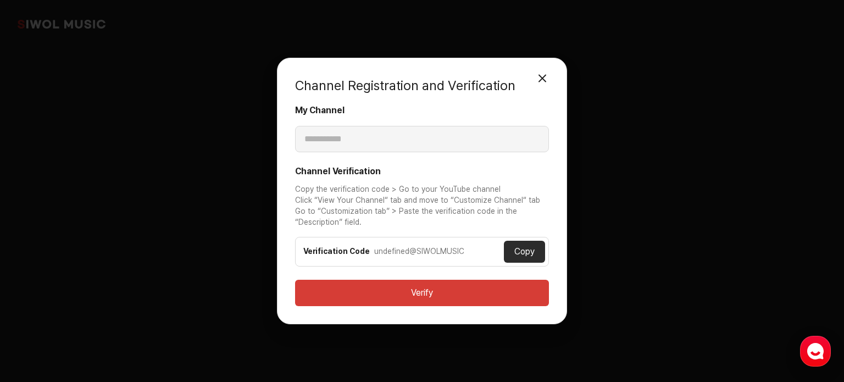
click at [471, 290] on button "Verify" at bounding box center [422, 293] width 254 height 26
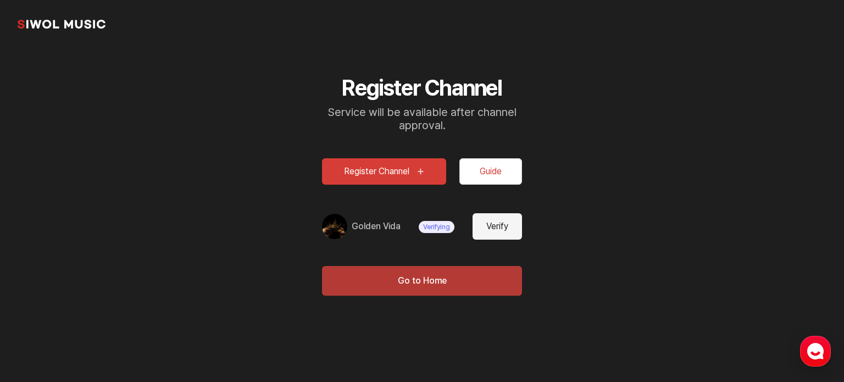
click at [468, 286] on button "Go to Home" at bounding box center [422, 281] width 200 height 30
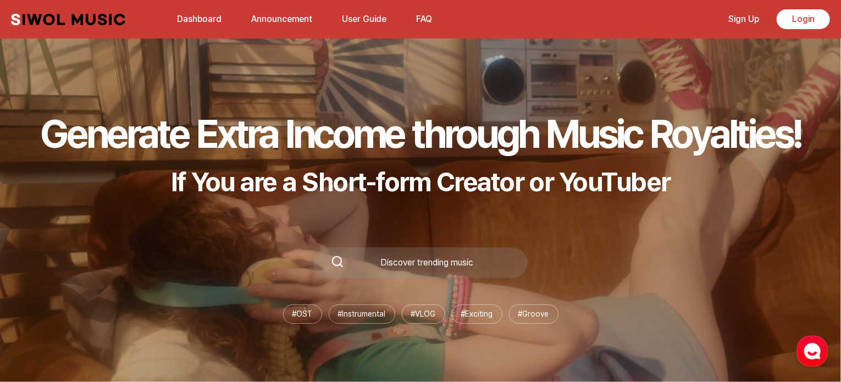
click at [187, 18] on link "Dashboard" at bounding box center [199, 19] width 58 height 24
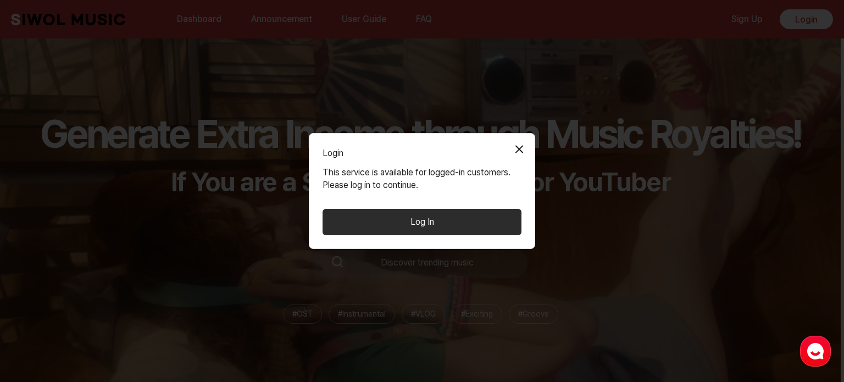
click at [426, 226] on button "Log In" at bounding box center [421, 222] width 199 height 26
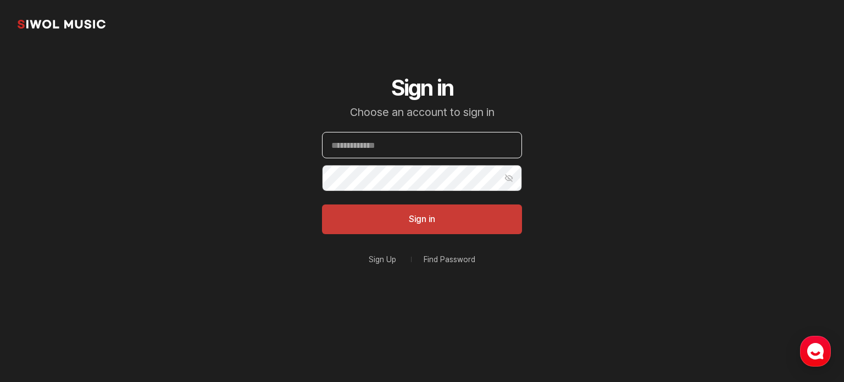
type input "*****"
drag, startPoint x: 378, startPoint y: 147, endPoint x: 290, endPoint y: 149, distance: 88.5
click at [290, 149] on section "Siwol Music Sign in Choose an account to sign in Email ***** Password Show Pass…" at bounding box center [422, 176] width 844 height 352
type input "*"
type input "**********"
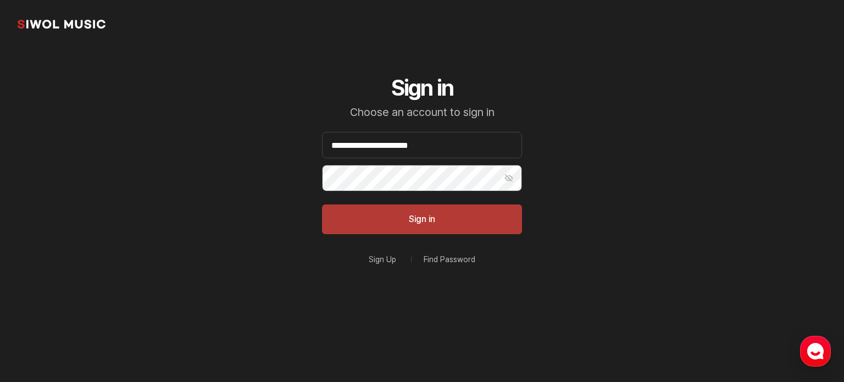
click at [423, 228] on button "Sign in" at bounding box center [422, 219] width 200 height 30
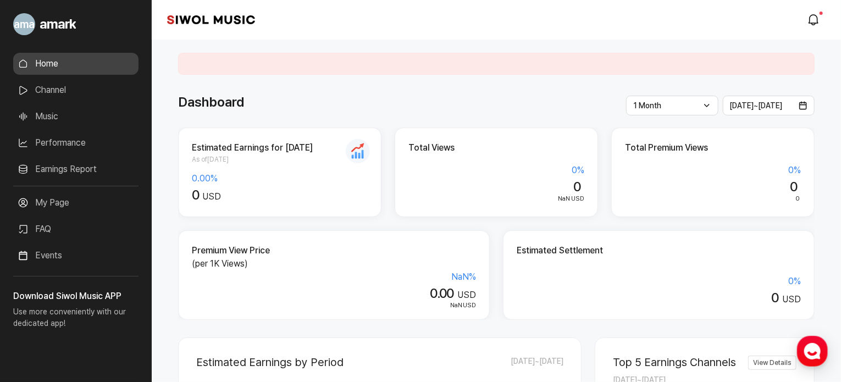
click at [527, 103] on div "Dashboard" at bounding box center [496, 102] width 636 height 20
click at [71, 86] on link "Channel" at bounding box center [75, 90] width 125 height 22
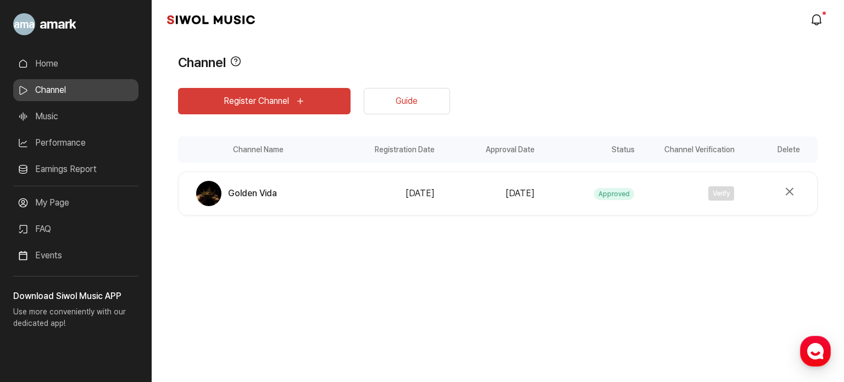
click at [73, 107] on link "Music" at bounding box center [75, 116] width 125 height 22
click at [71, 111] on link "Music" at bounding box center [75, 116] width 125 height 22
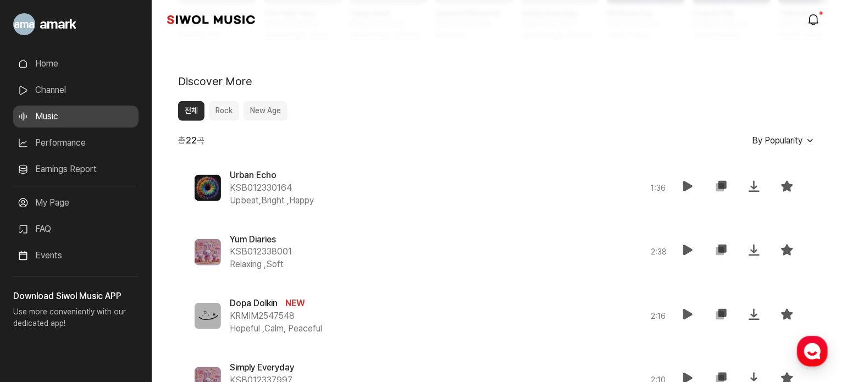
scroll to position [427, 0]
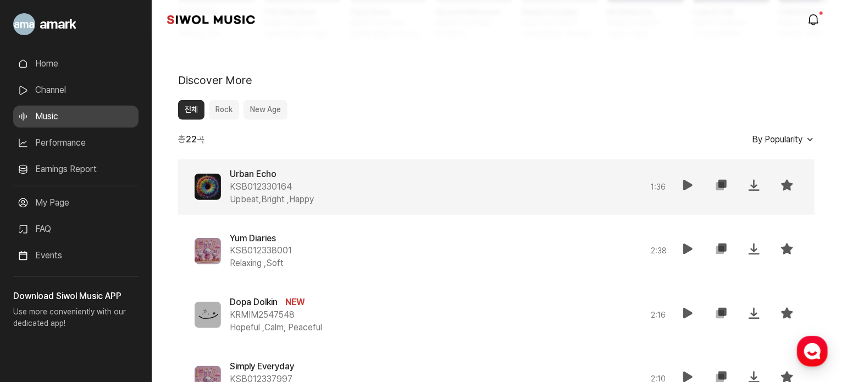
click at [683, 189] on icon at bounding box center [687, 185] width 13 height 13
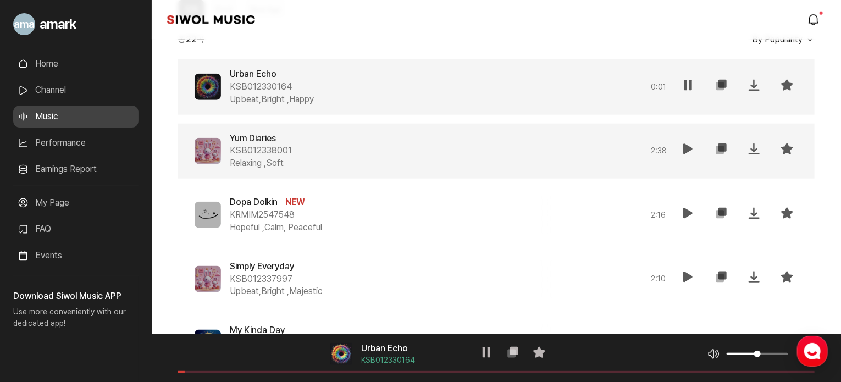
scroll to position [548, 0]
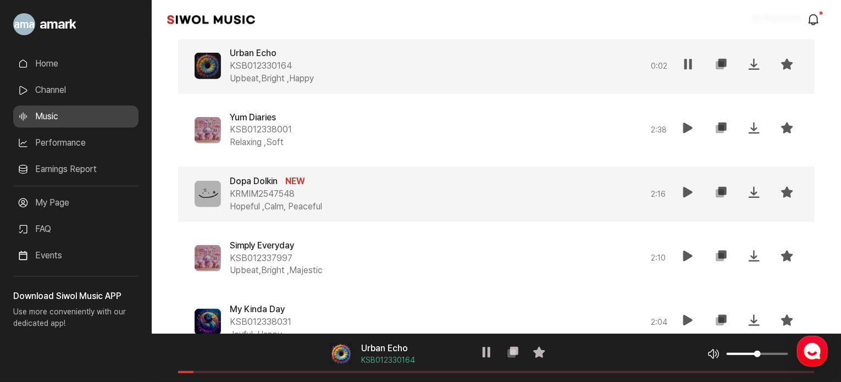
click at [687, 193] on icon at bounding box center [687, 192] width 13 height 13
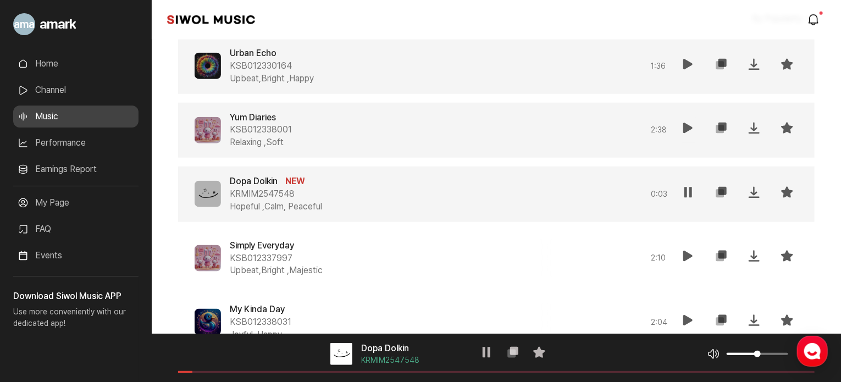
click at [687, 131] on icon at bounding box center [687, 127] width 13 height 13
click at [236, 372] on span at bounding box center [496, 372] width 636 height 2
click at [686, 186] on icon at bounding box center [687, 192] width 13 height 13
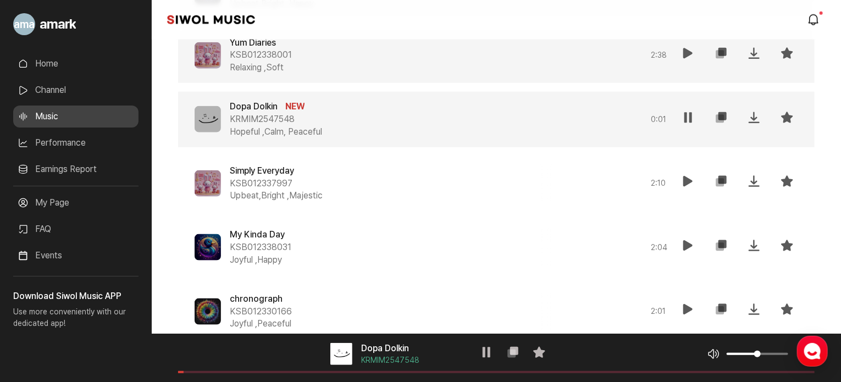
scroll to position [626, 0]
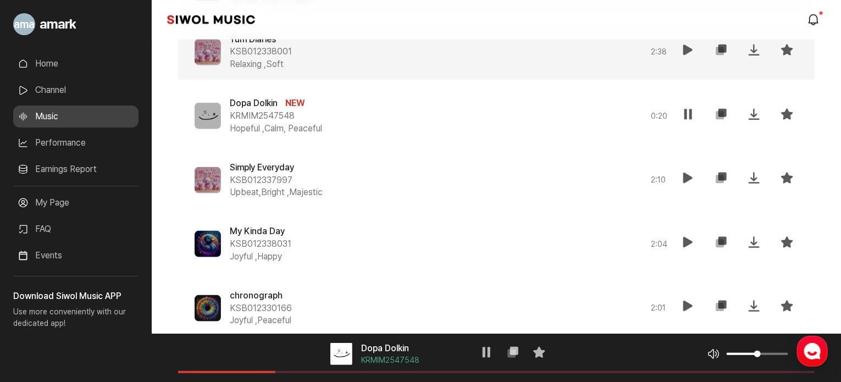
click at [275, 372] on span at bounding box center [496, 372] width 636 height 2
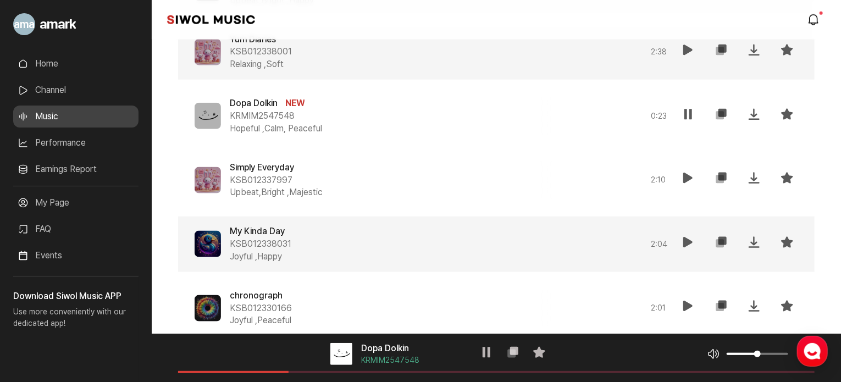
click at [692, 236] on icon at bounding box center [687, 242] width 13 height 13
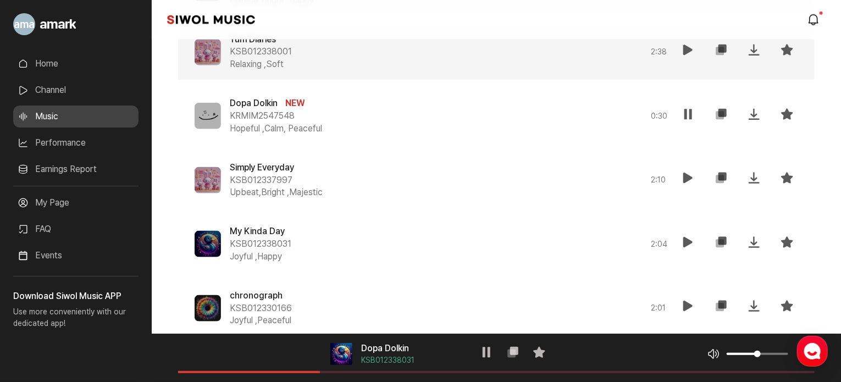
click at [320, 372] on span at bounding box center [496, 372] width 636 height 2
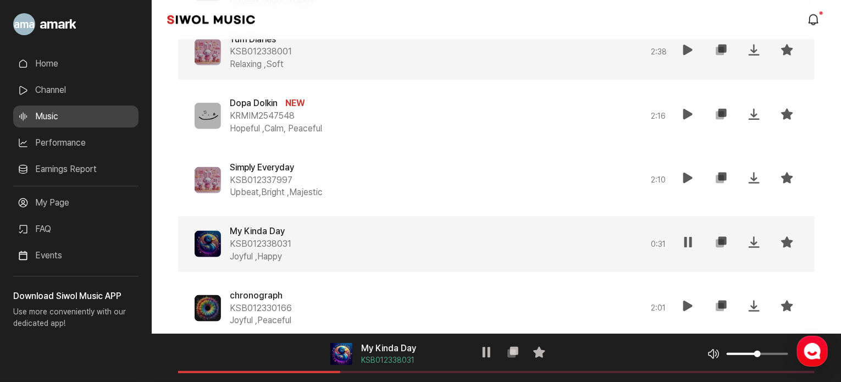
click at [688, 240] on icon at bounding box center [687, 242] width 13 height 13
click at [681, 112] on button "재생" at bounding box center [688, 116] width 22 height 26
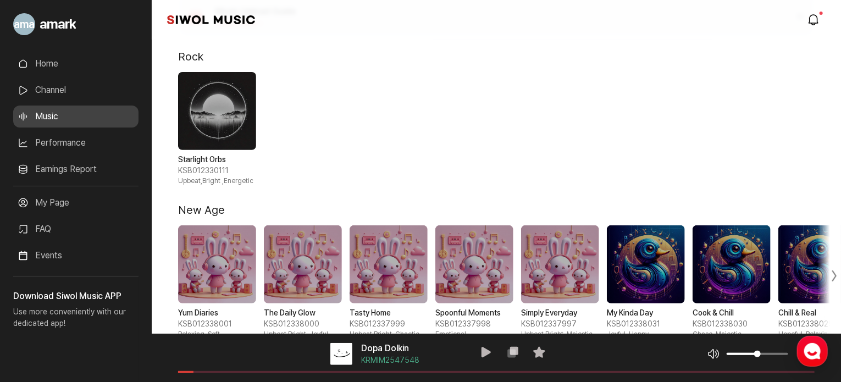
scroll to position [119, 0]
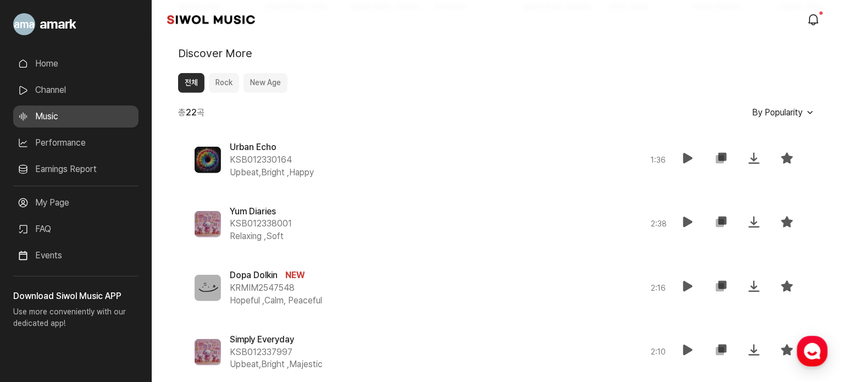
scroll to position [457, 0]
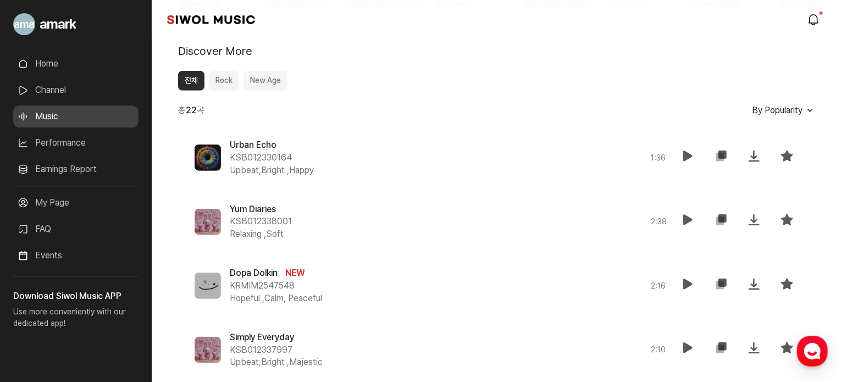
click at [255, 80] on button "New Age" at bounding box center [265, 81] width 44 height 20
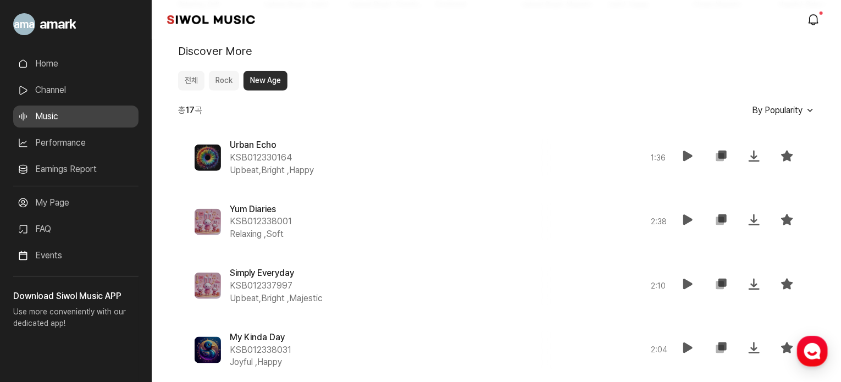
click at [191, 81] on button "전체" at bounding box center [191, 81] width 26 height 20
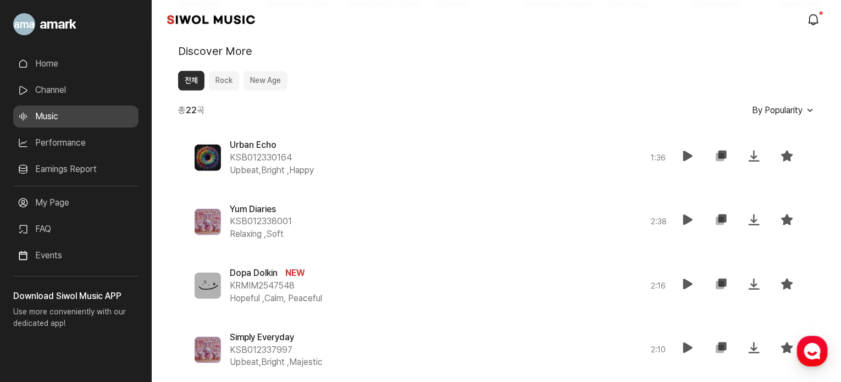
click at [64, 145] on link "Performance" at bounding box center [75, 143] width 125 height 22
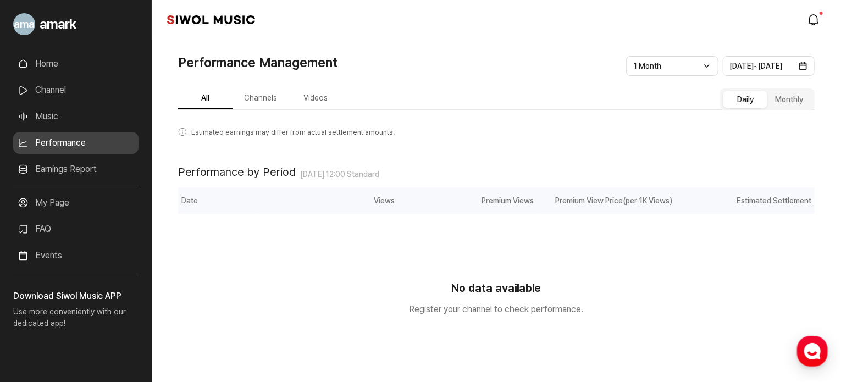
click at [73, 199] on link "My Page" at bounding box center [75, 203] width 125 height 22
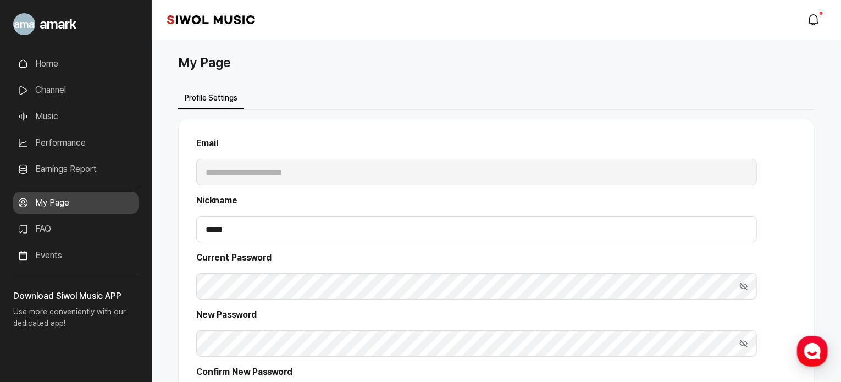
click at [63, 92] on link "Channel" at bounding box center [75, 90] width 125 height 22
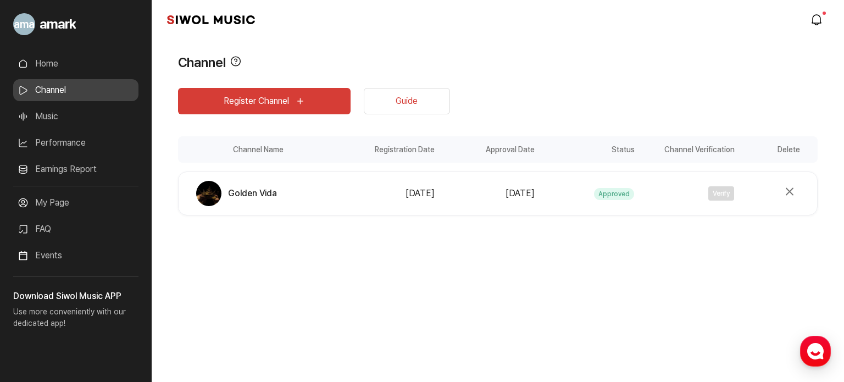
click at [70, 143] on link "Performance" at bounding box center [75, 143] width 125 height 22
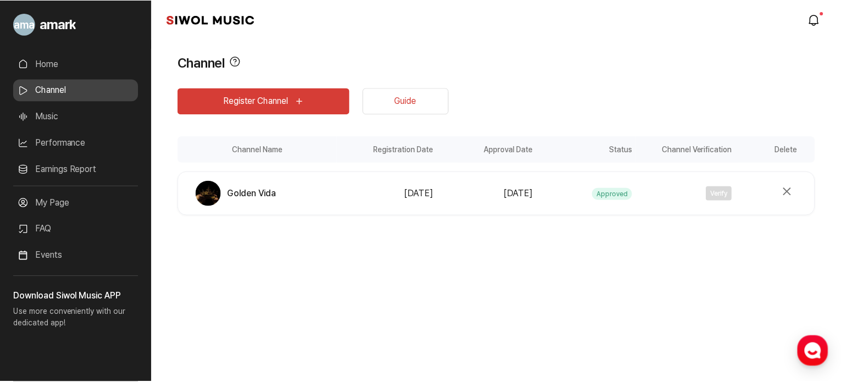
scroll to position [48, 0]
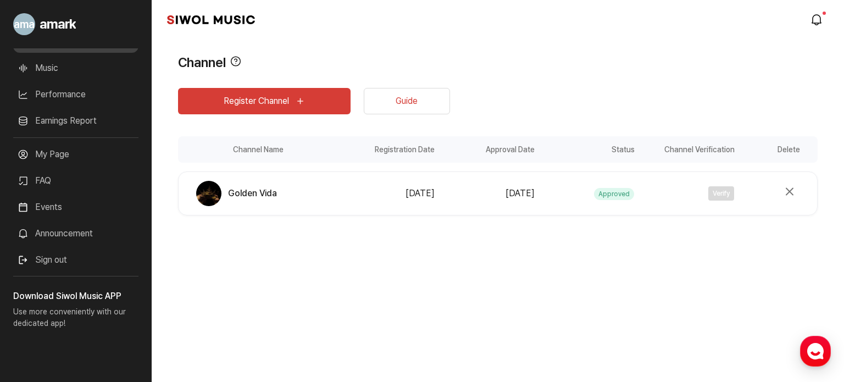
click at [403, 99] on link "Guide" at bounding box center [407, 101] width 86 height 26
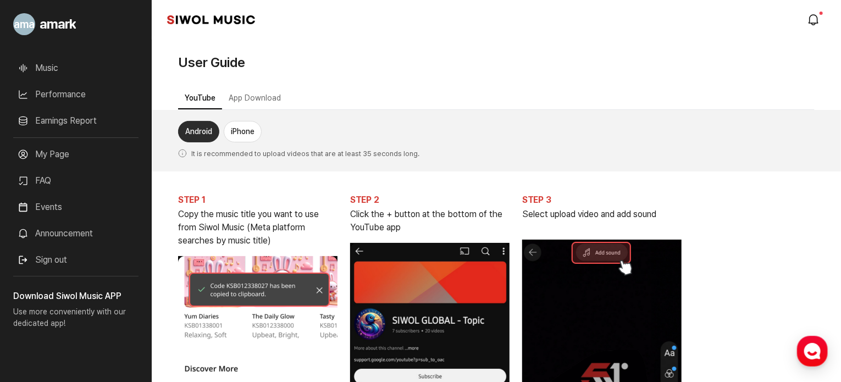
click at [264, 98] on button "App Download" at bounding box center [254, 98] width 65 height 21
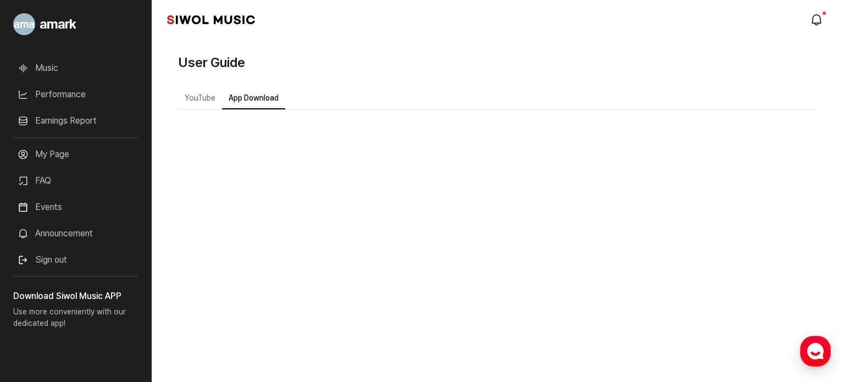
click at [204, 97] on button "YouTube" at bounding box center [200, 98] width 44 height 21
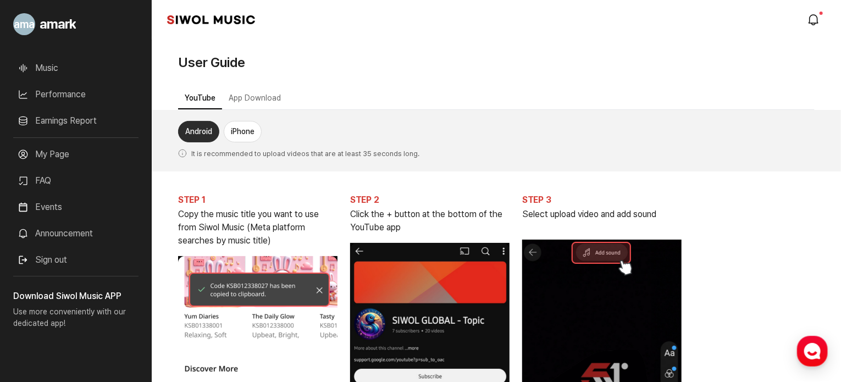
click at [86, 235] on link "Announcement" at bounding box center [75, 233] width 125 height 22
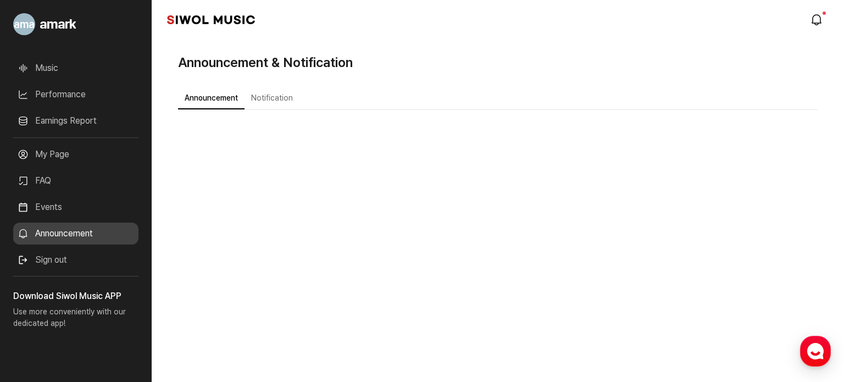
click at [258, 100] on button "Notification" at bounding box center [271, 98] width 55 height 21
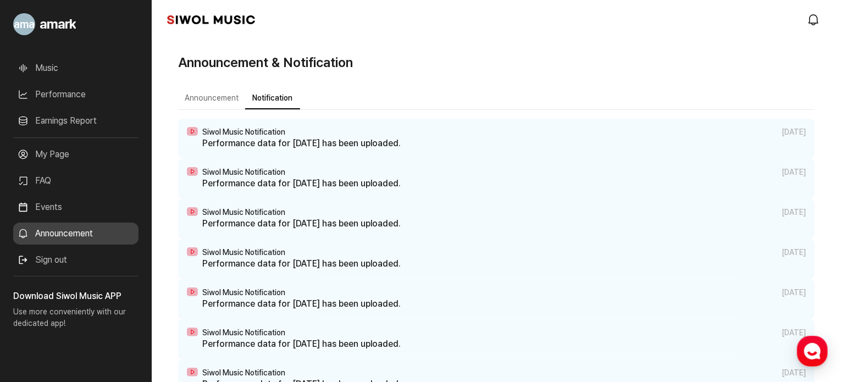
click at [210, 97] on button "Announcement" at bounding box center [211, 98] width 67 height 21
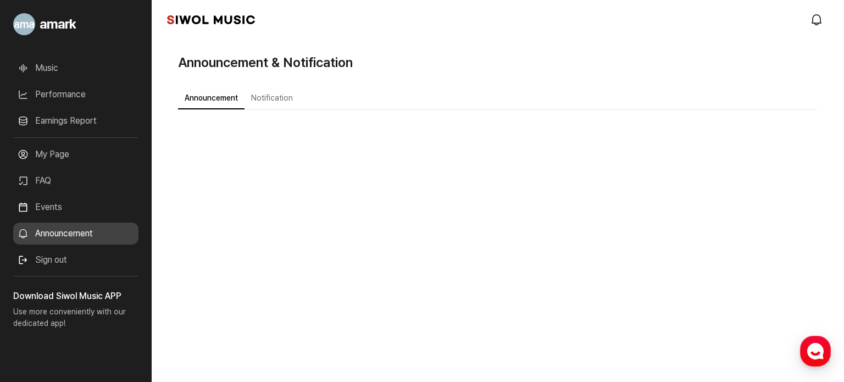
click at [52, 211] on link "Events" at bounding box center [75, 207] width 125 height 22
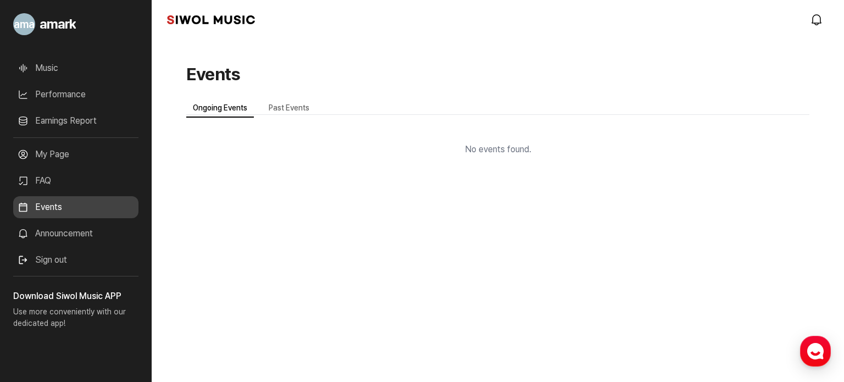
click at [54, 152] on link "My Page" at bounding box center [75, 154] width 125 height 22
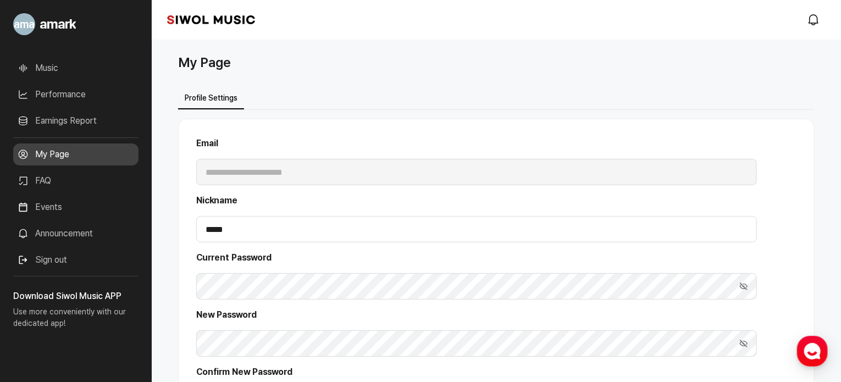
scroll to position [198, 0]
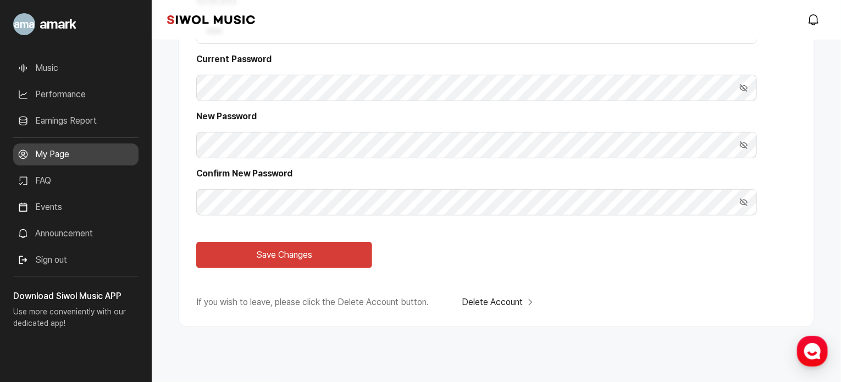
click at [92, 176] on link "FAQ" at bounding box center [75, 181] width 125 height 22
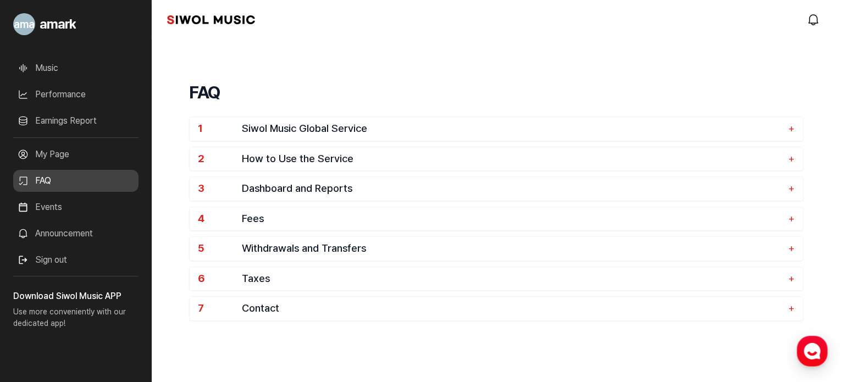
click at [79, 126] on link "Earnings Report" at bounding box center [75, 121] width 125 height 22
click at [76, 124] on link "Earnings Report" at bounding box center [75, 121] width 125 height 22
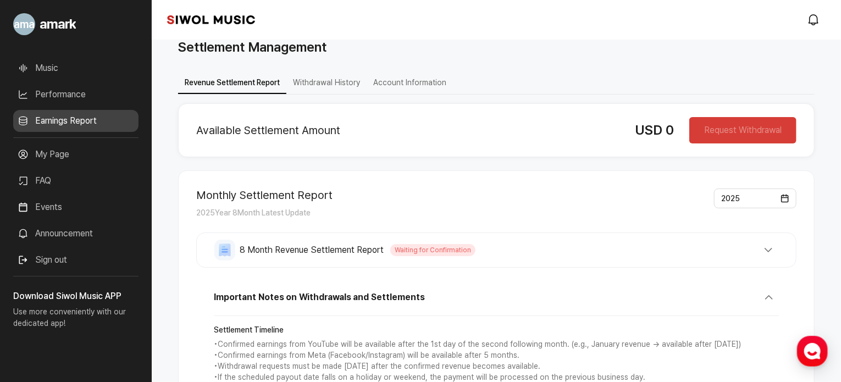
scroll to position [15, 0]
click at [741, 128] on div "Request Withdrawal" at bounding box center [742, 130] width 107 height 26
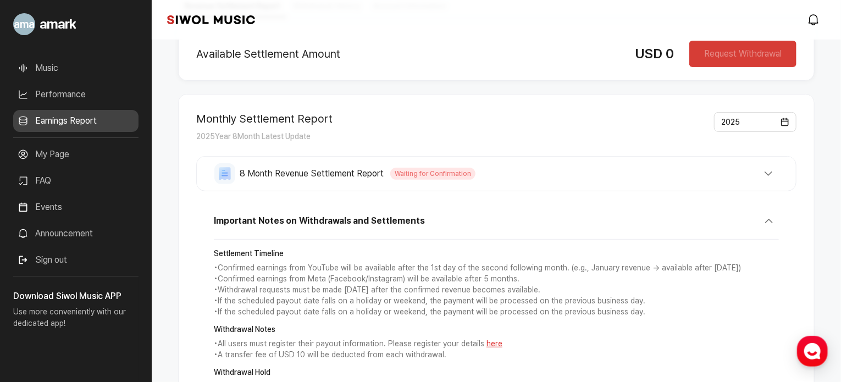
scroll to position [96, 0]
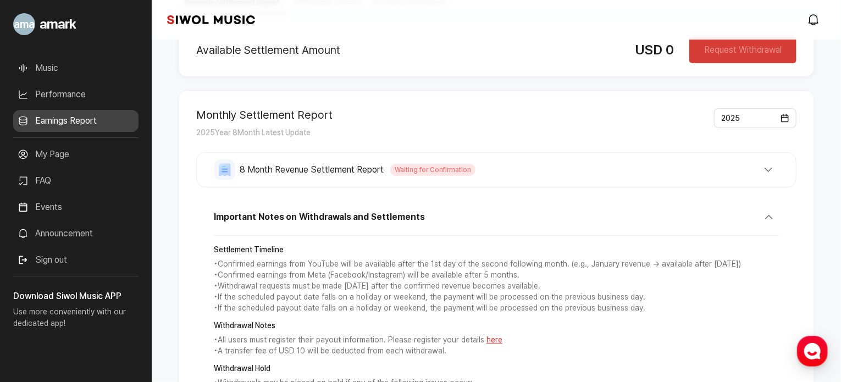
click at [558, 164] on button "8 Month Revenue Settlement Report Waiting for Confirmation" at bounding box center [496, 169] width 564 height 21
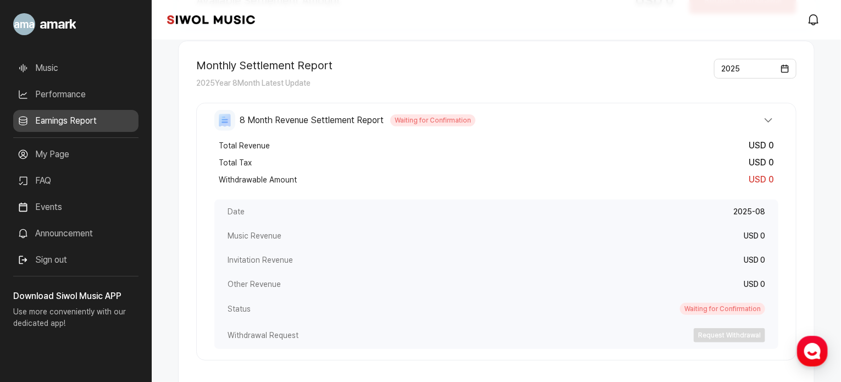
scroll to position [146, 0]
click at [737, 330] on div "Request Withdrawal" at bounding box center [728, 334] width 71 height 14
click at [352, 114] on span "8 Month Revenue Settlement Report" at bounding box center [312, 119] width 144 height 13
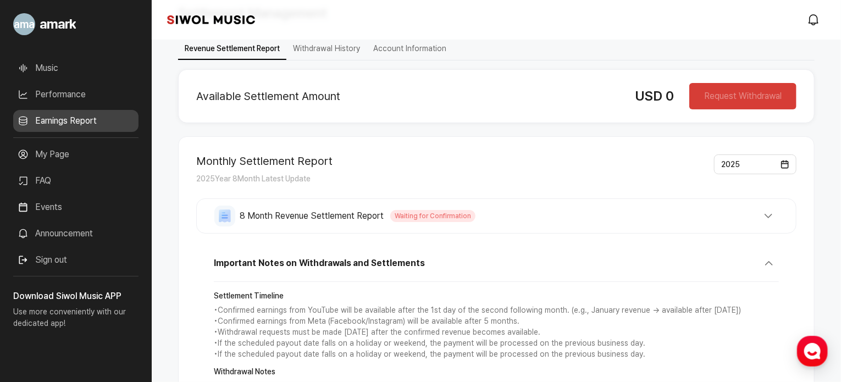
scroll to position [47, 0]
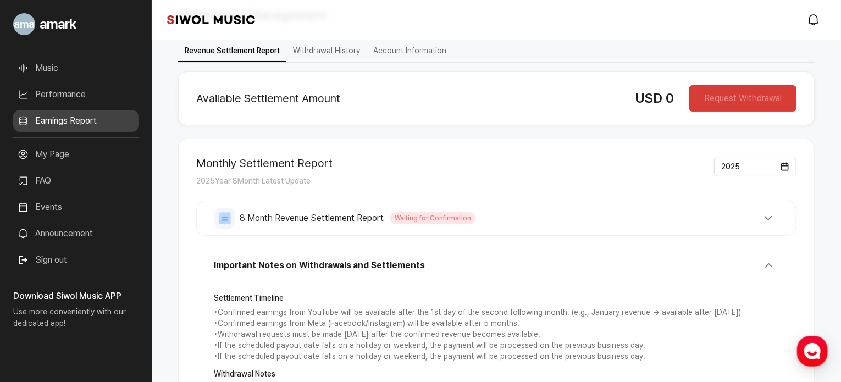
click at [382, 215] on span "8 Month Revenue Settlement Report" at bounding box center [312, 218] width 144 height 13
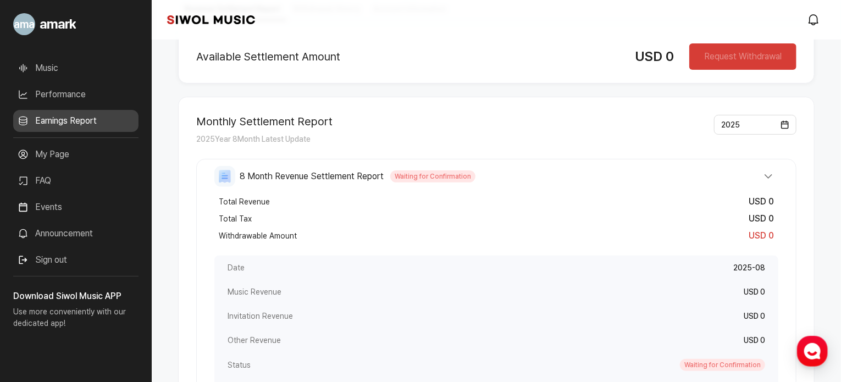
scroll to position [114, 0]
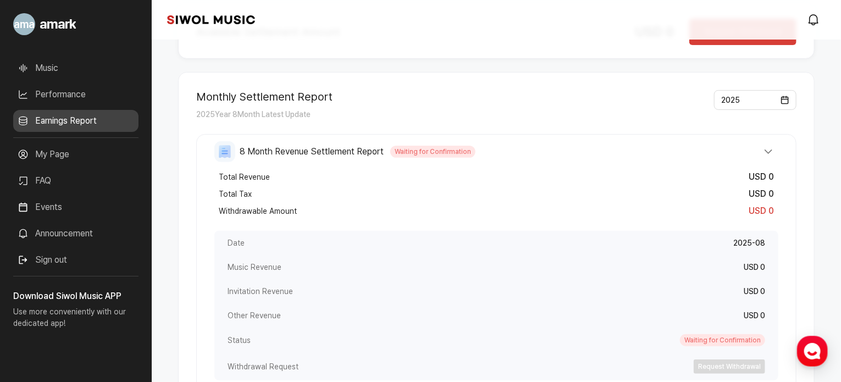
click at [449, 158] on button "8 Month Revenue Settlement Report Waiting for Confirmation" at bounding box center [496, 151] width 564 height 21
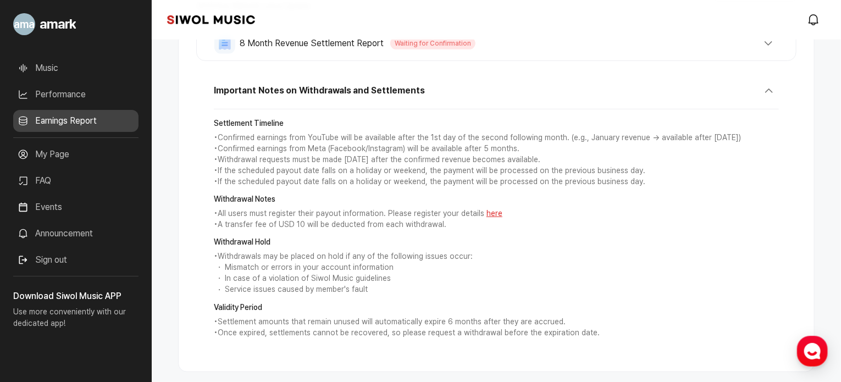
scroll to position [224, 0]
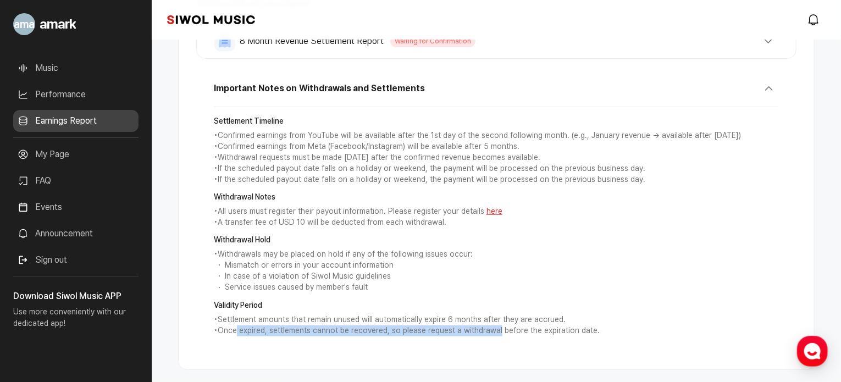
drag, startPoint x: 237, startPoint y: 327, endPoint x: 494, endPoint y: 332, distance: 257.7
click at [494, 332] on p "• Once expired, settlements cannot be recovered, so please request a withdrawal…" at bounding box center [496, 330] width 565 height 11
click at [507, 330] on p "• Once expired, settlements cannot be recovered, so please request a withdrawal…" at bounding box center [496, 330] width 565 height 11
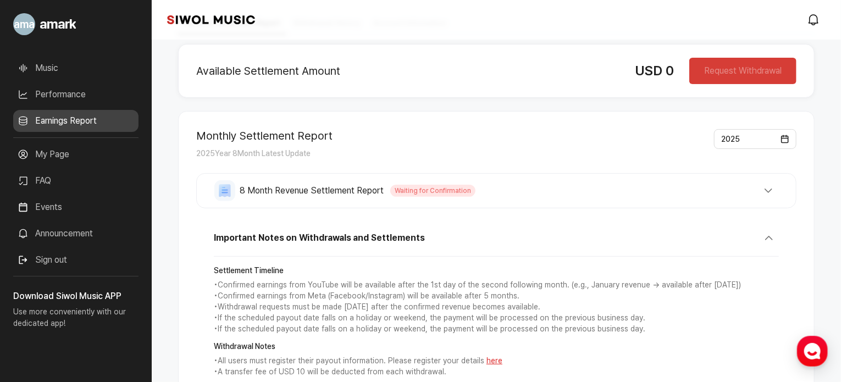
scroll to position [0, 0]
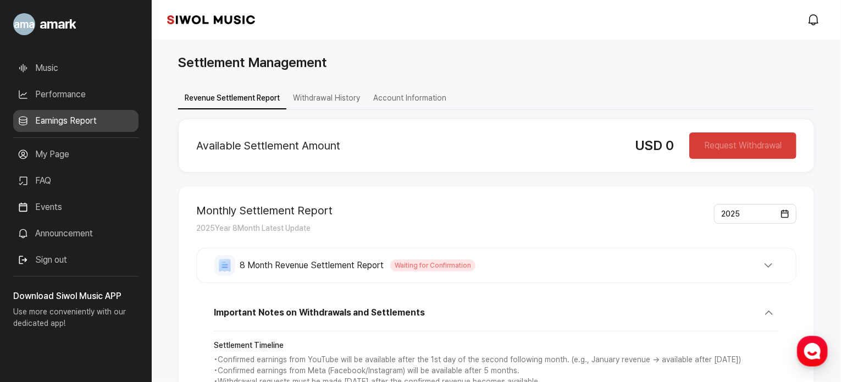
click at [323, 101] on button "Withdrawal History" at bounding box center [326, 98] width 80 height 21
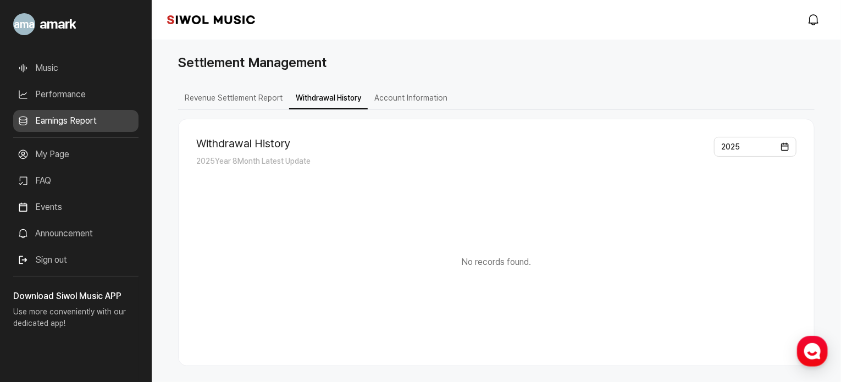
click at [240, 91] on button "Revenue Settlement Report" at bounding box center [233, 98] width 111 height 21
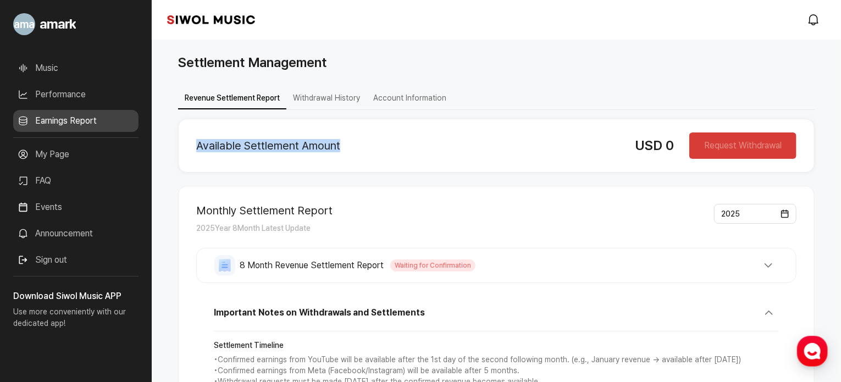
drag, startPoint x: 349, startPoint y: 146, endPoint x: 195, endPoint y: 139, distance: 154.0
click at [195, 139] on div "Available Settlement Amount USD 0 Request Withdrawal" at bounding box center [496, 146] width 636 height 54
click at [574, 77] on div "Revenue Settlement Report Withdrawal History Account Information Available Sett…" at bounding box center [496, 355] width 636 height 564
click at [318, 98] on button "Withdrawal History" at bounding box center [326, 98] width 80 height 21
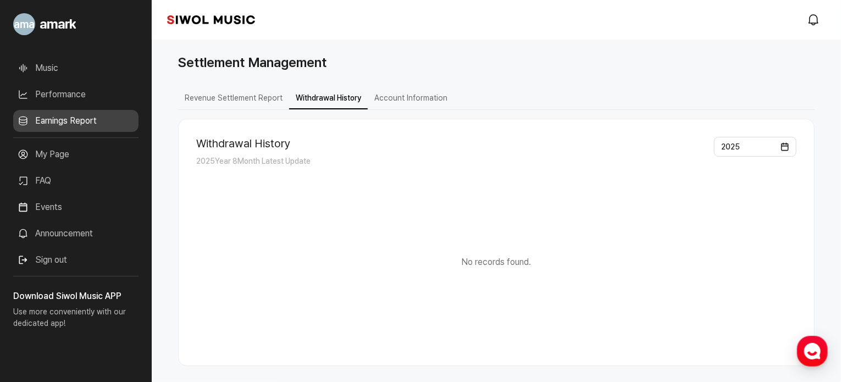
click at [430, 104] on button "Account Information" at bounding box center [411, 98] width 86 height 21
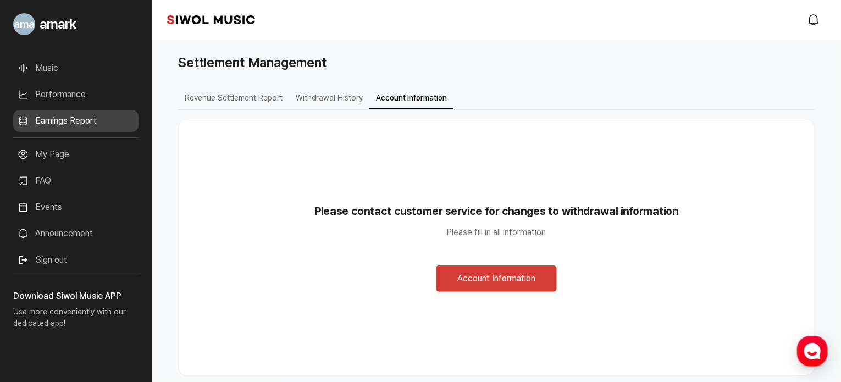
scroll to position [49, 0]
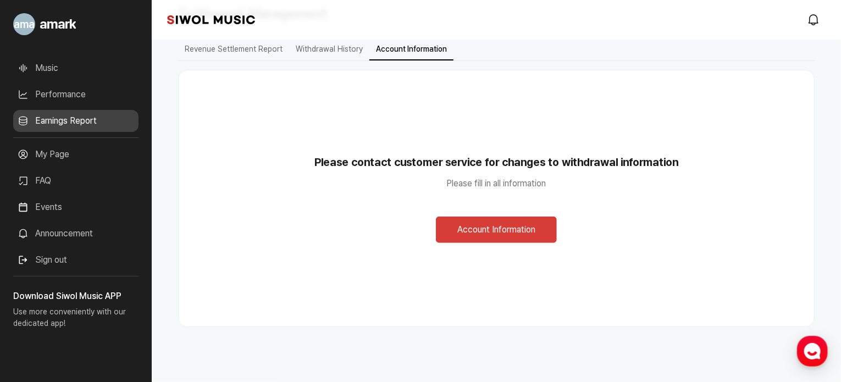
click at [332, 54] on button "Withdrawal History" at bounding box center [329, 49] width 80 height 21
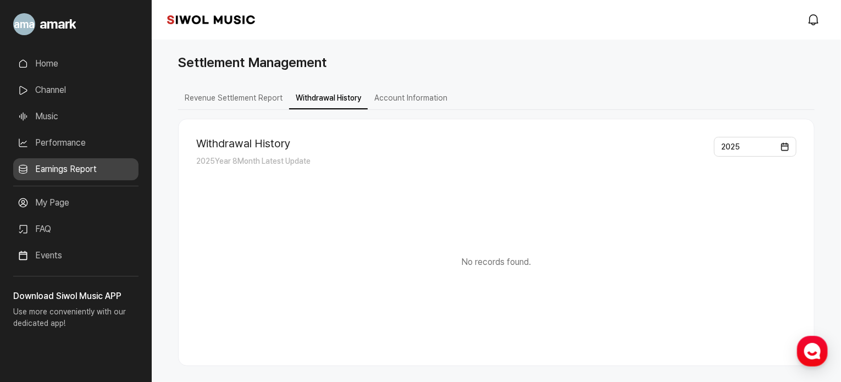
click at [55, 81] on link "Channel" at bounding box center [75, 90] width 125 height 22
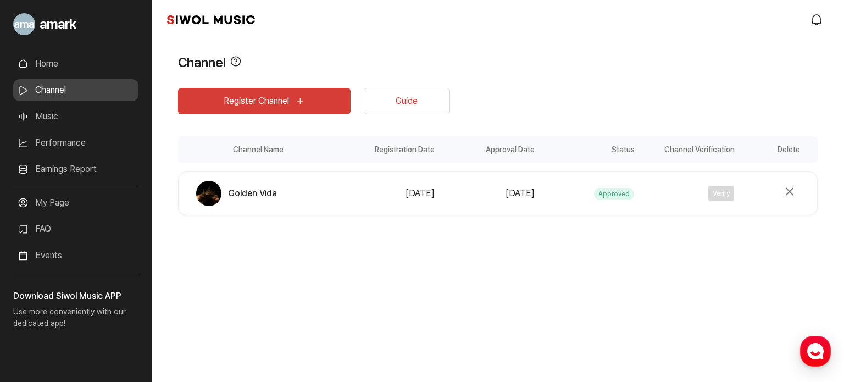
click at [65, 71] on link "Home" at bounding box center [75, 64] width 125 height 22
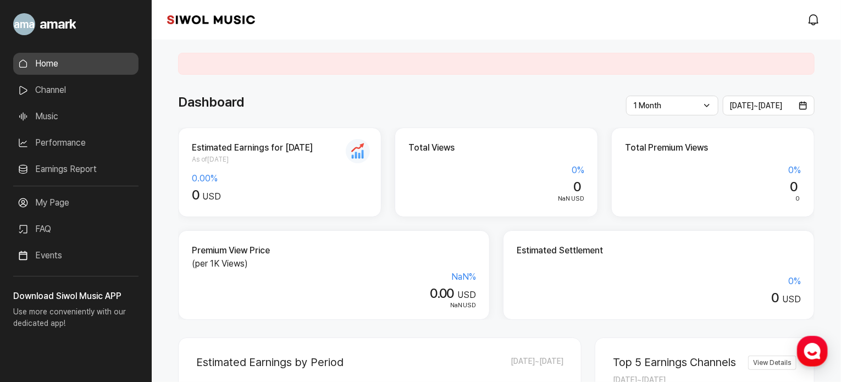
click at [55, 114] on link "Music" at bounding box center [75, 116] width 125 height 22
